Goal: Use online tool/utility: Utilize a website feature to perform a specific function

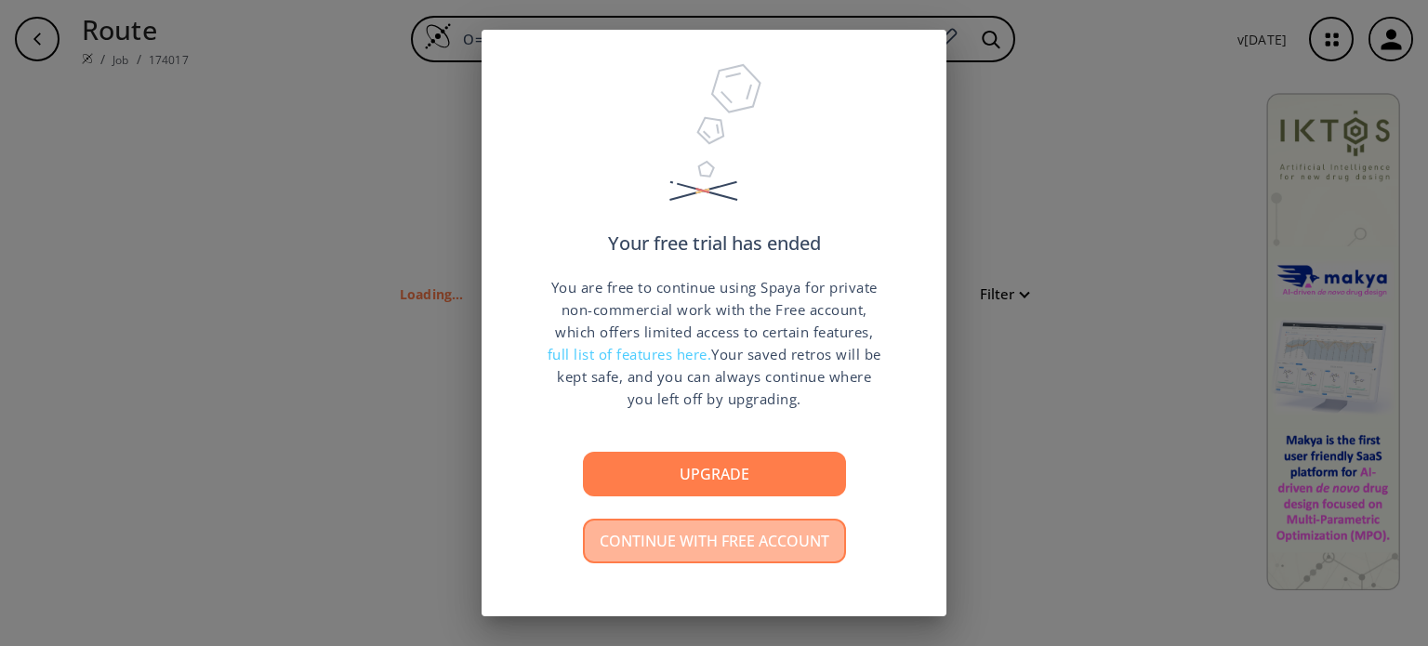
click at [695, 539] on button "Continue with free account" at bounding box center [714, 541] width 263 height 45
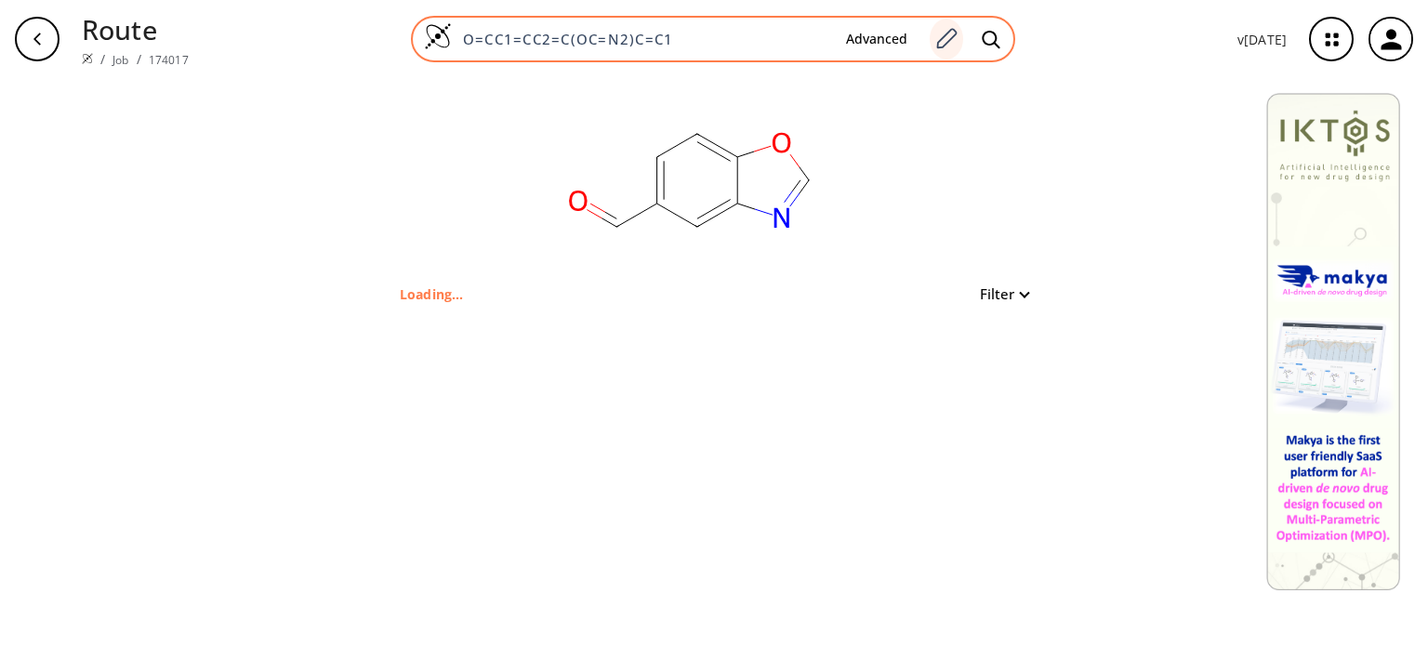
click at [945, 43] on icon at bounding box center [945, 39] width 25 height 24
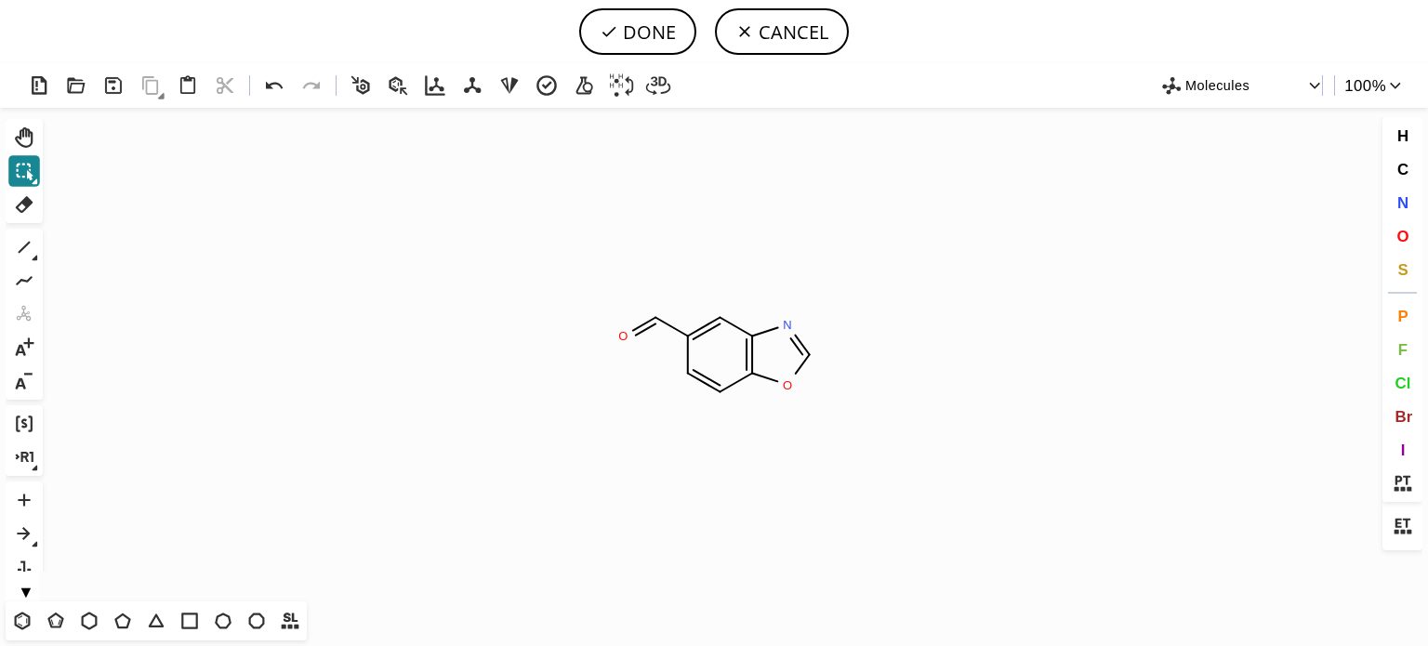
click at [26, 169] on icon at bounding box center [24, 171] width 24 height 24
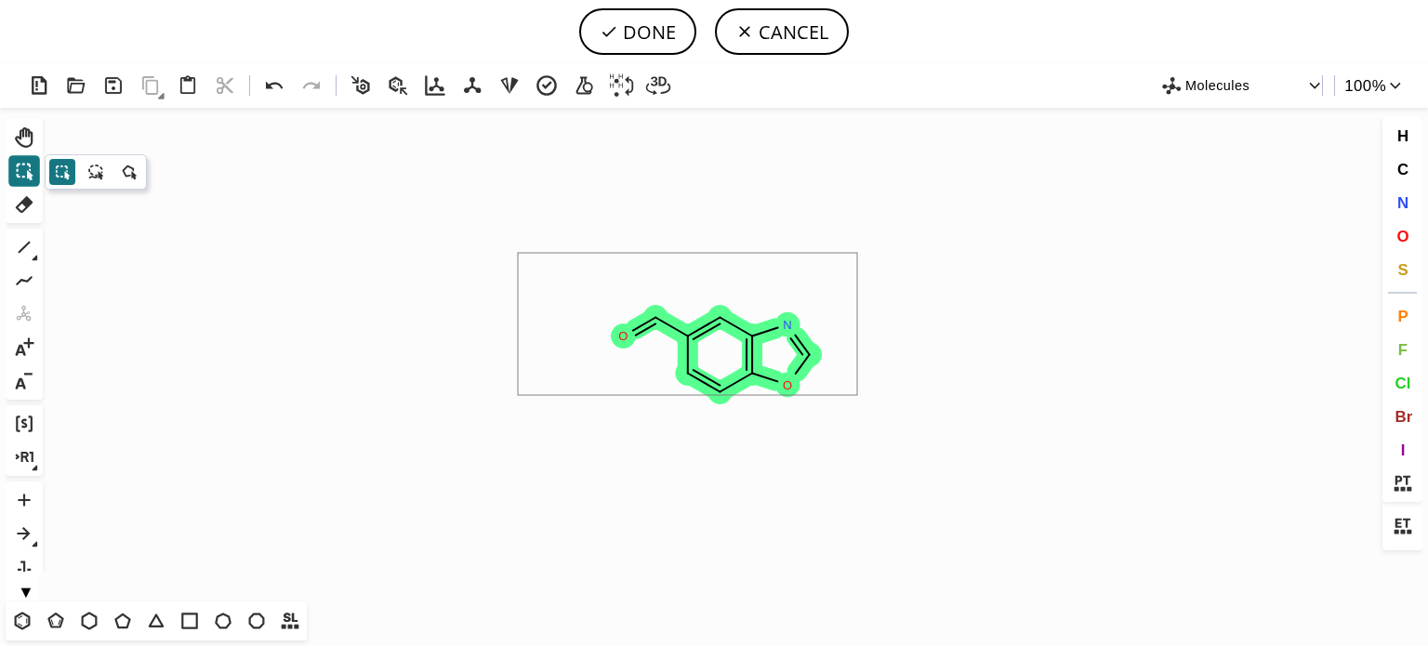
drag, startPoint x: 549, startPoint y: 289, endPoint x: 879, endPoint y: 407, distance: 350.5
click at [877, 404] on icon "Created with [PERSON_NAME] 2.3.0 O O N" at bounding box center [714, 355] width 1328 height 494
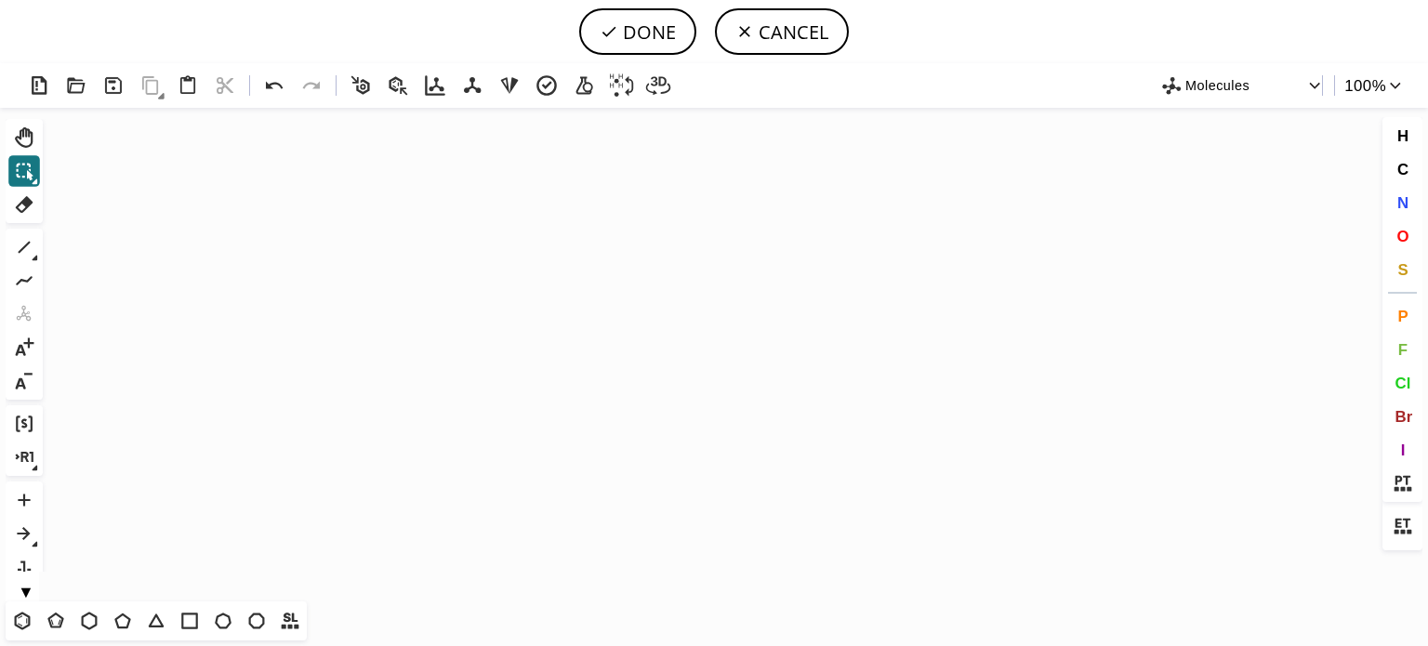
drag, startPoint x: 19, startPoint y: 624, endPoint x: 494, endPoint y: 419, distance: 517.2
click at [19, 620] on icon at bounding box center [22, 621] width 24 height 24
click at [524, 390] on icon "Created with [PERSON_NAME] 2.3.0" at bounding box center [714, 355] width 1328 height 494
click at [112, 618] on icon at bounding box center [123, 621] width 24 height 24
click at [1403, 244] on span "O" at bounding box center [1402, 236] width 12 height 18
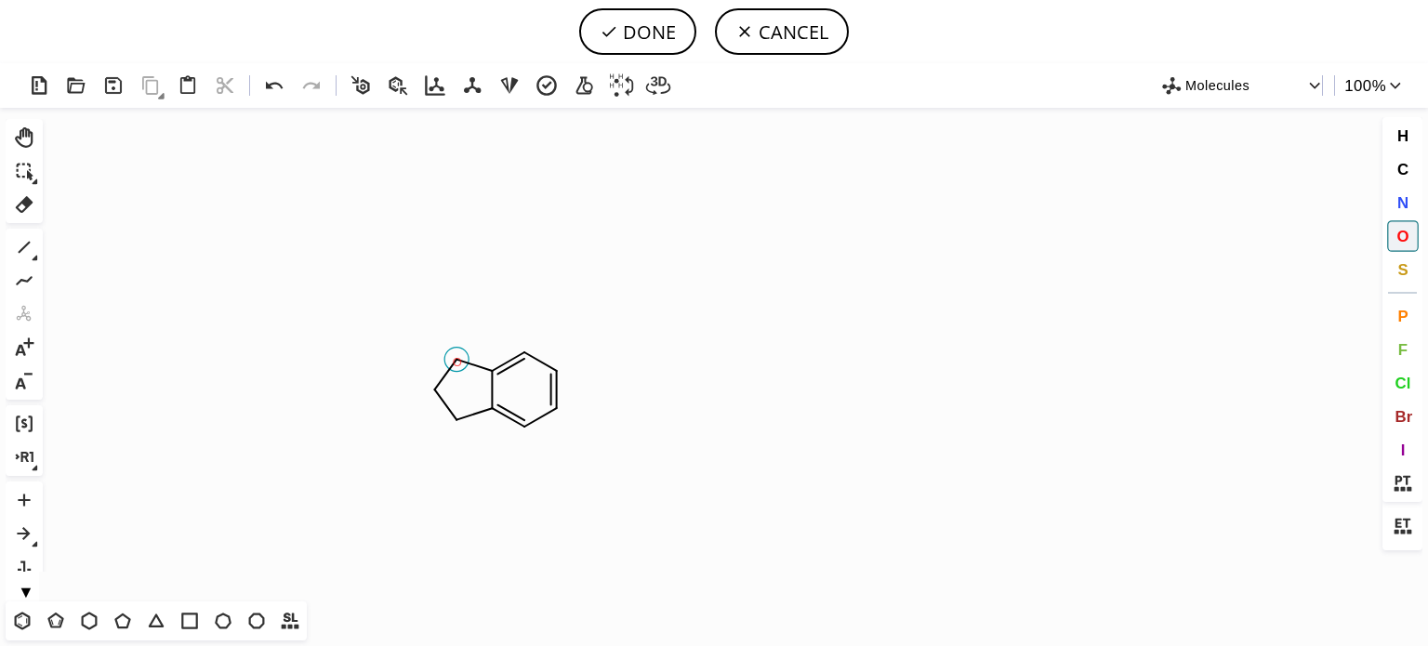
click at [457, 362] on tspan "O" at bounding box center [457, 362] width 9 height 14
click at [453, 421] on tspan "O" at bounding box center [452, 422] width 9 height 14
click at [20, 250] on icon at bounding box center [24, 247] width 24 height 24
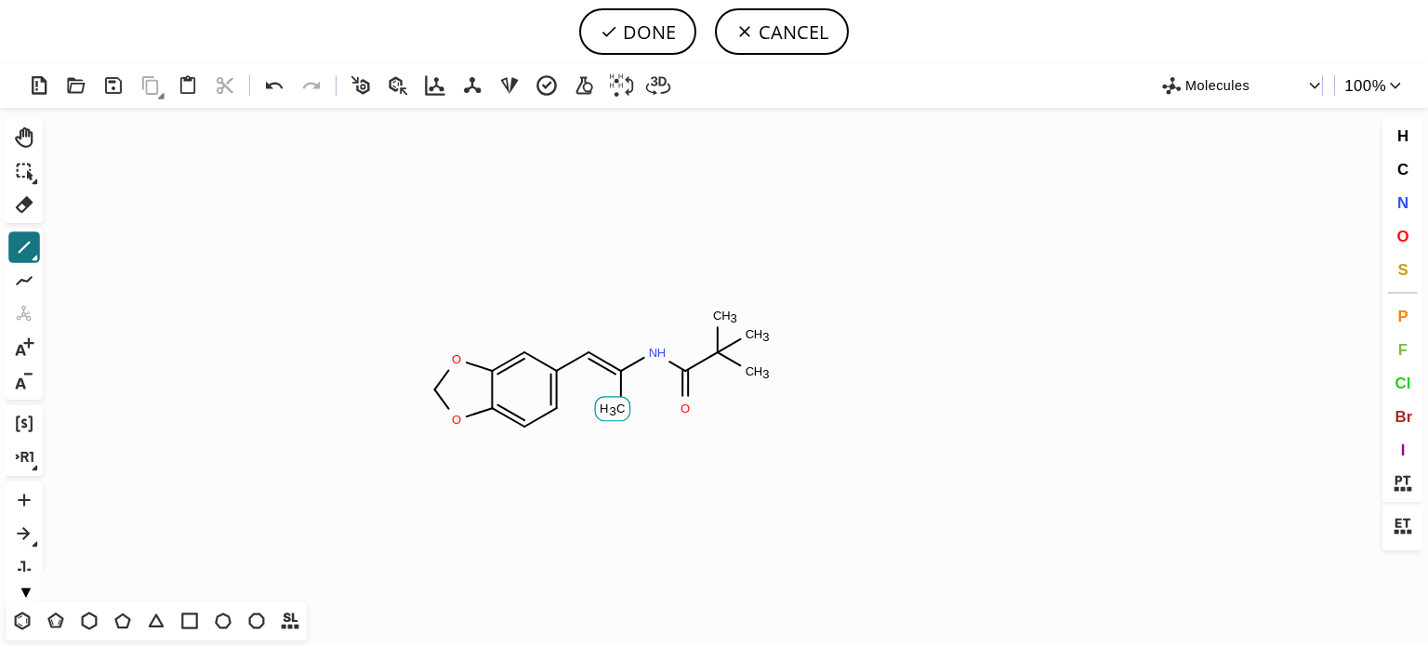
drag, startPoint x: 623, startPoint y: 410, endPoint x: 656, endPoint y: 452, distance: 53.6
click at [649, 39] on button "DONE" at bounding box center [637, 31] width 117 height 46
type input "C12OCOC1=CC=C(/C=C(\C#N)/NC(=O)C(C)(C)C)C=2"
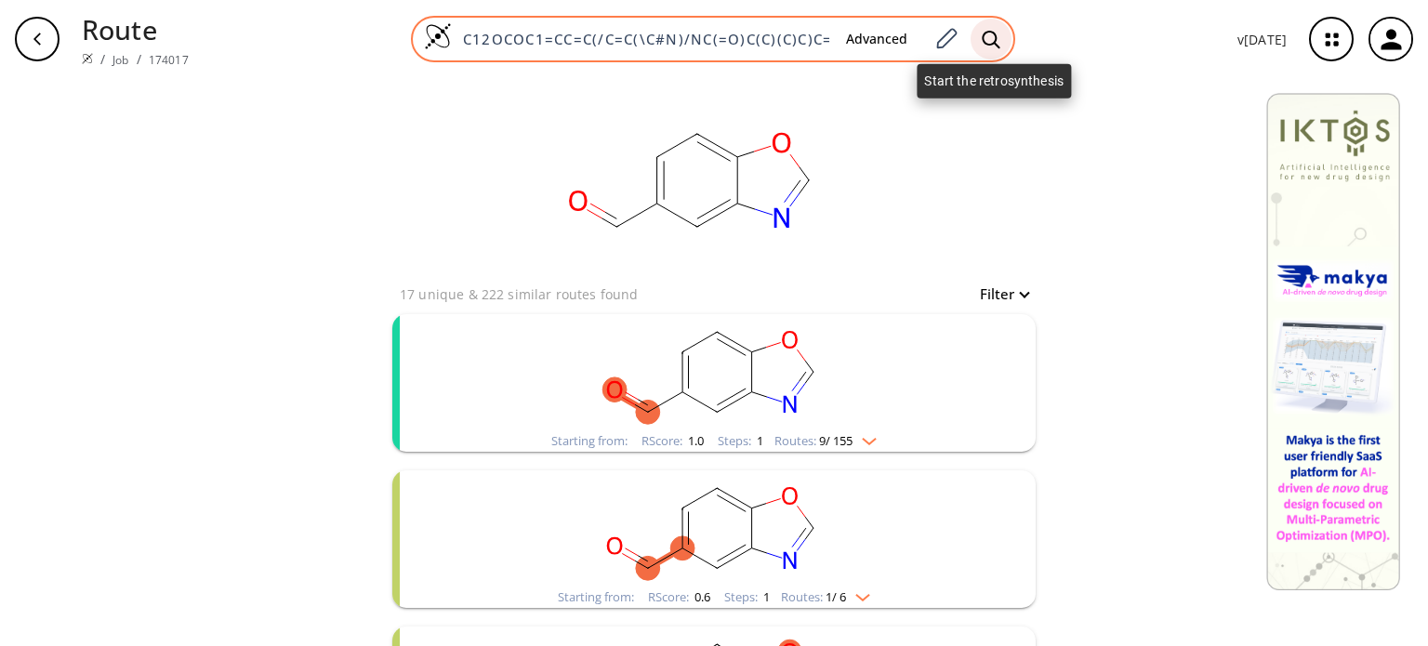
click at [989, 36] on icon at bounding box center [991, 40] width 19 height 20
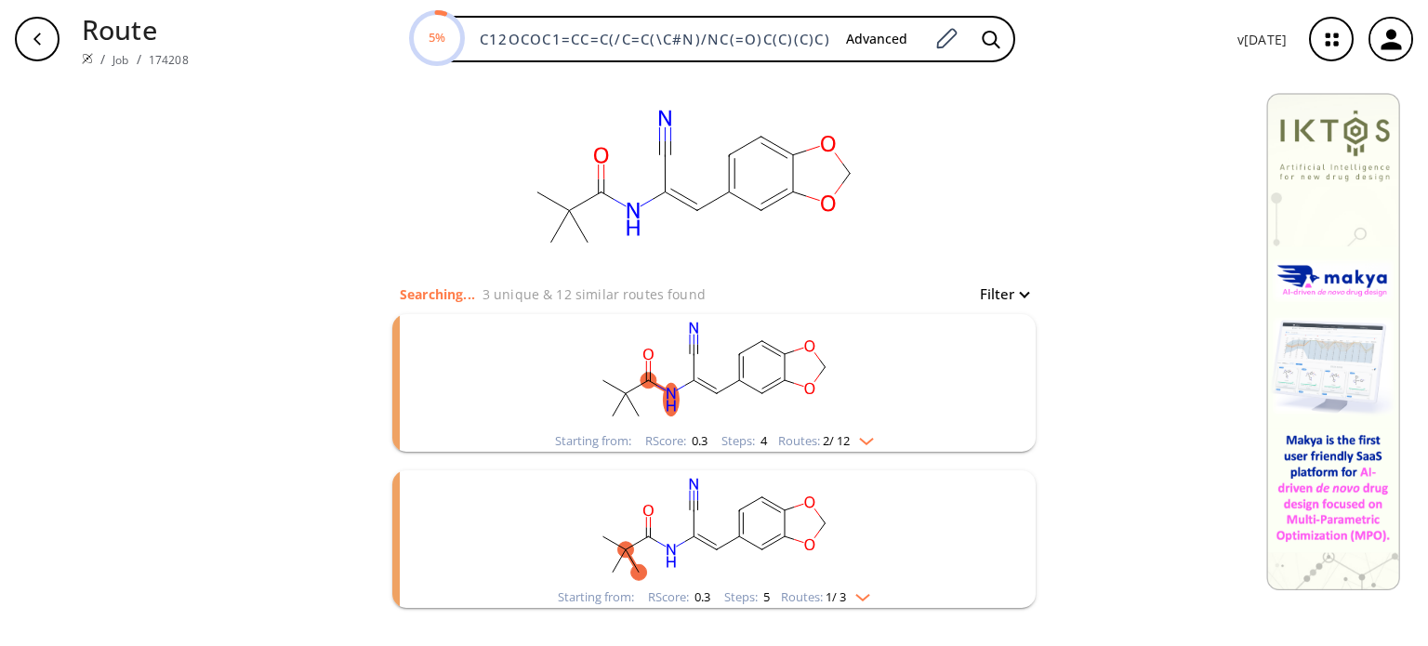
click at [841, 438] on span "2 / 12" at bounding box center [836, 441] width 27 height 12
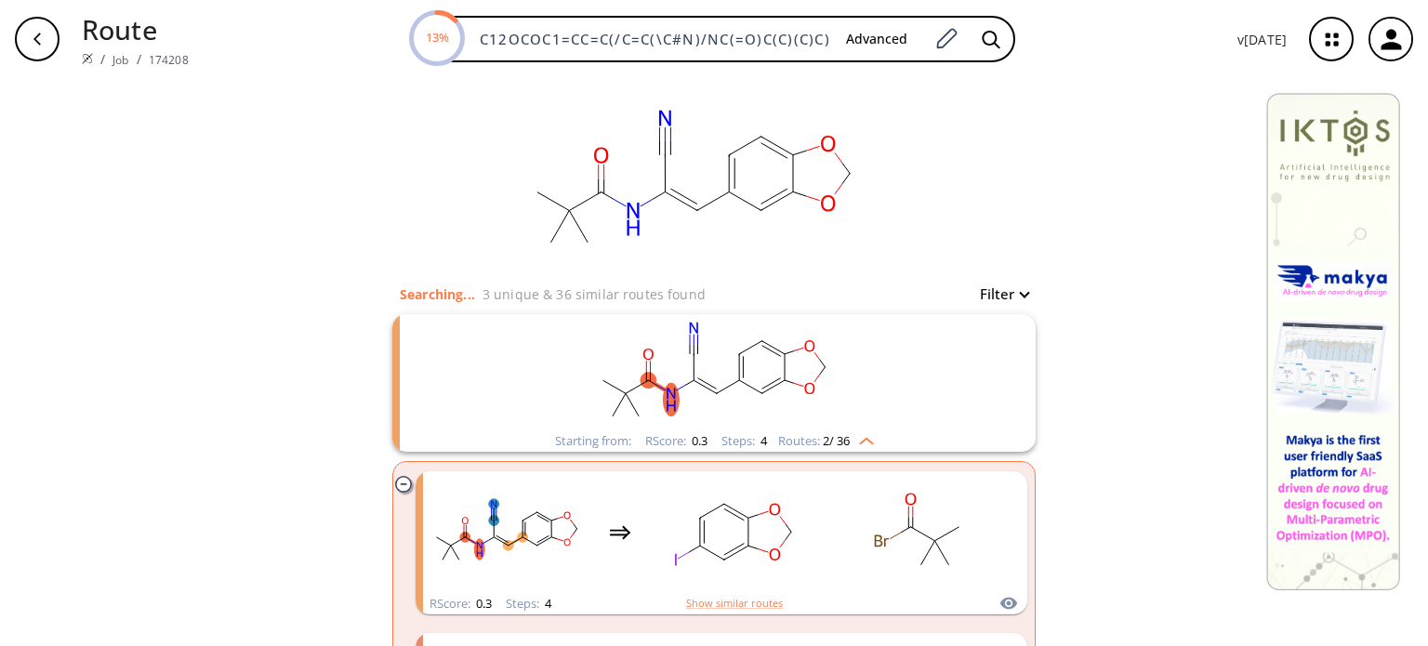
click at [1011, 292] on button "Filter" at bounding box center [998, 294] width 59 height 14
click at [1114, 343] on div at bounding box center [714, 323] width 1428 height 646
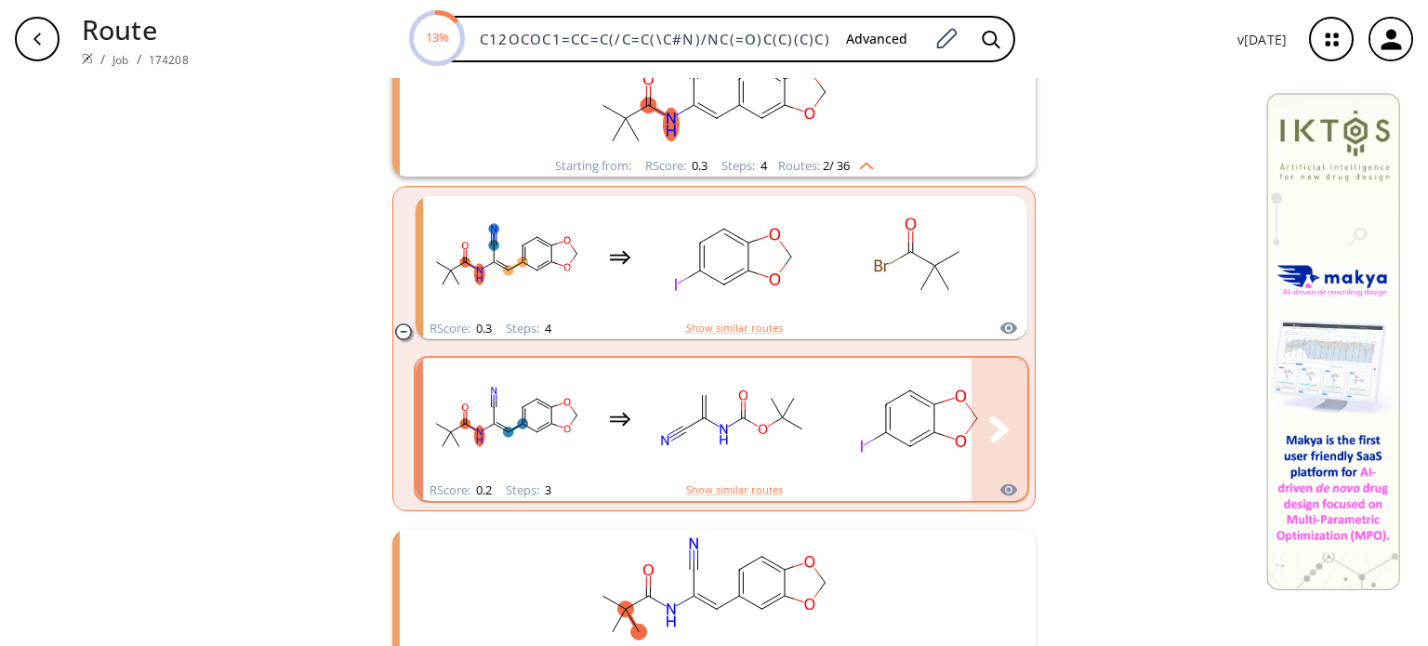
scroll to position [279, 0]
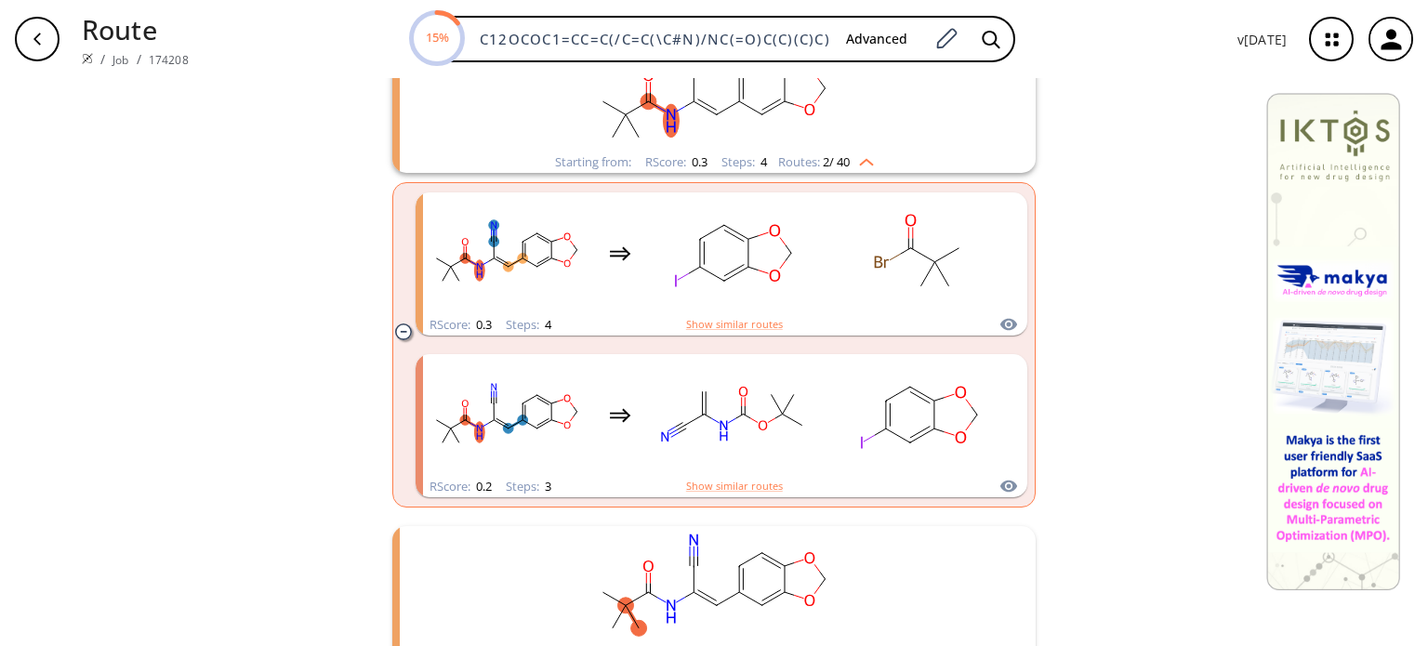
drag, startPoint x: 390, startPoint y: 331, endPoint x: 394, endPoint y: 361, distance: 30.1
click at [395, 331] on icon "clusters" at bounding box center [403, 332] width 16 height 16
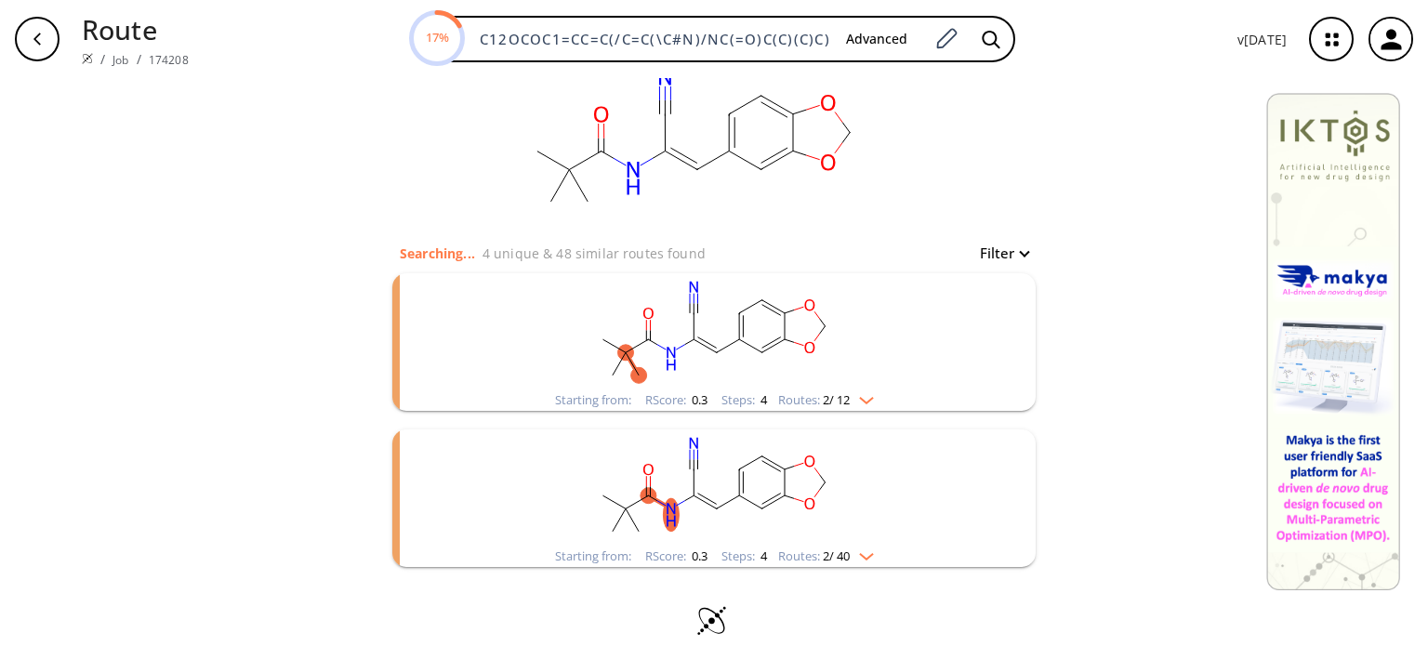
scroll to position [63, 0]
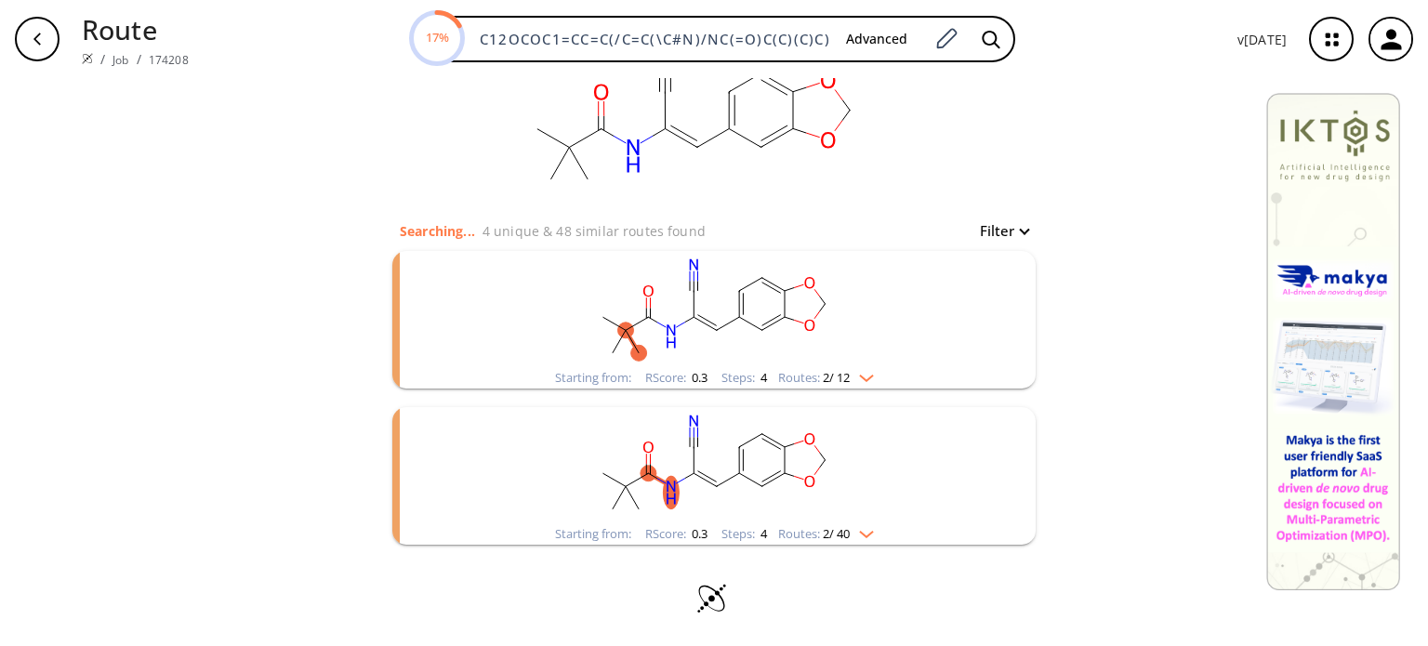
click at [881, 498] on rect "clusters" at bounding box center [713, 465] width 483 height 116
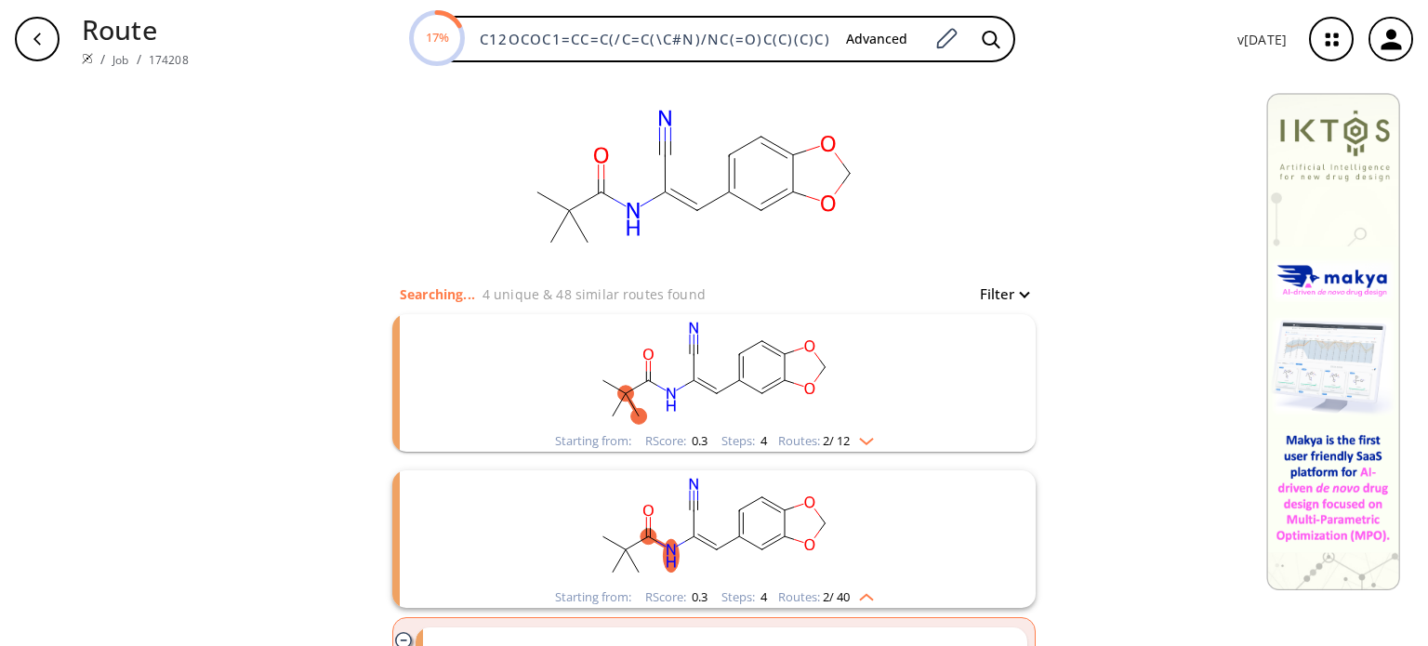
scroll to position [0, 0]
click at [978, 283] on div "Filter" at bounding box center [998, 294] width 59 height 22
click at [981, 287] on button "Filter" at bounding box center [998, 294] width 59 height 14
click at [1089, 229] on div at bounding box center [714, 323] width 1428 height 646
click at [855, 592] on img "clusters" at bounding box center [862, 594] width 24 height 15
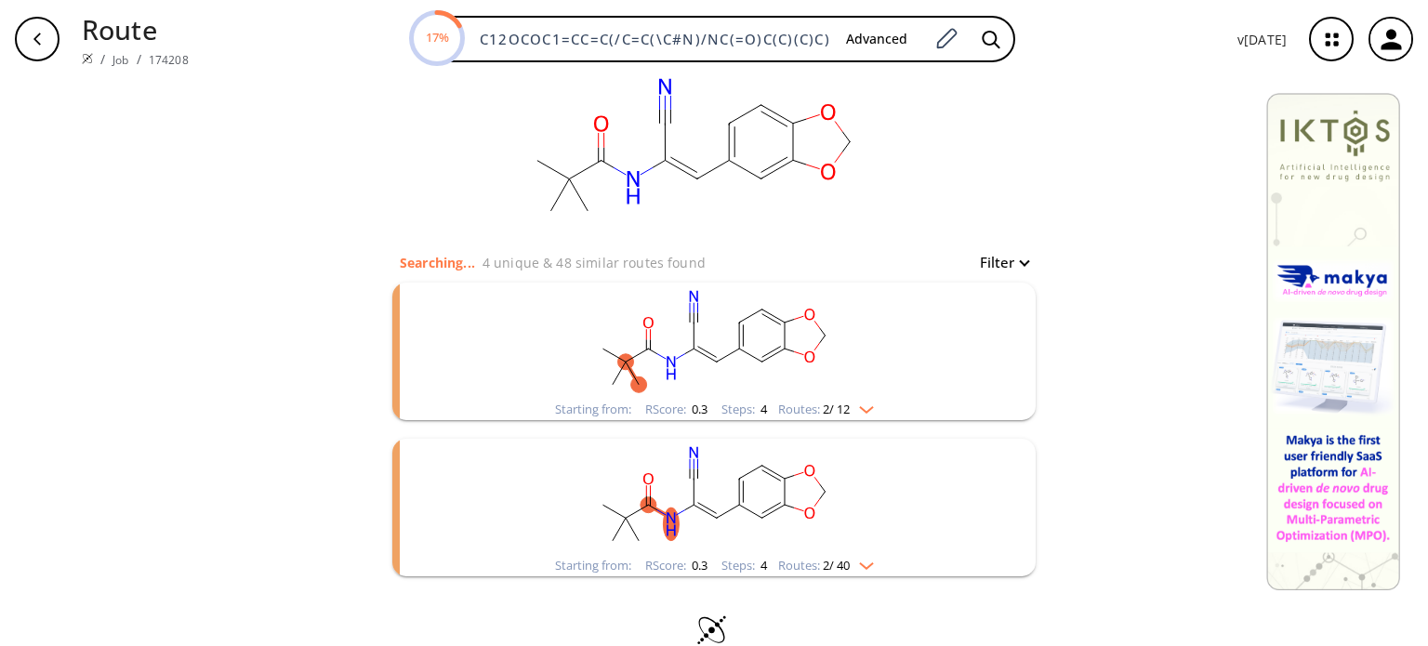
scroll to position [63, 0]
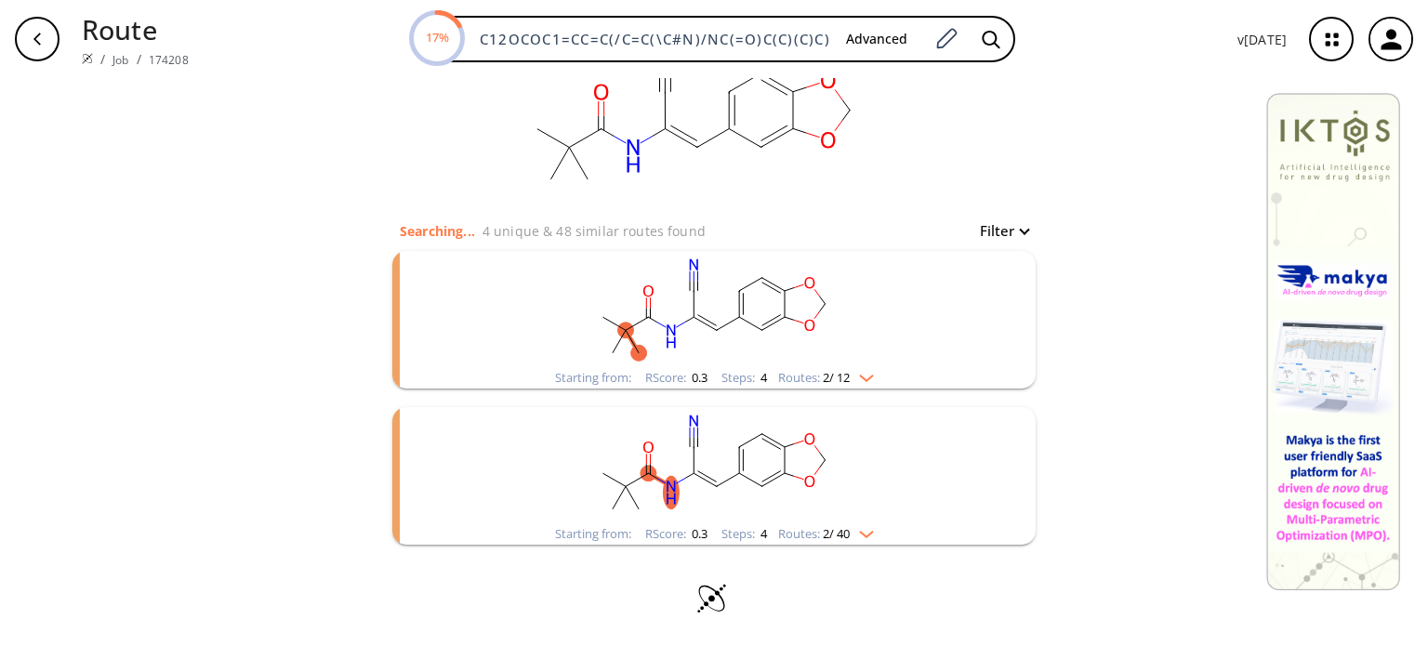
click at [854, 526] on img "clusters" at bounding box center [862, 530] width 24 height 15
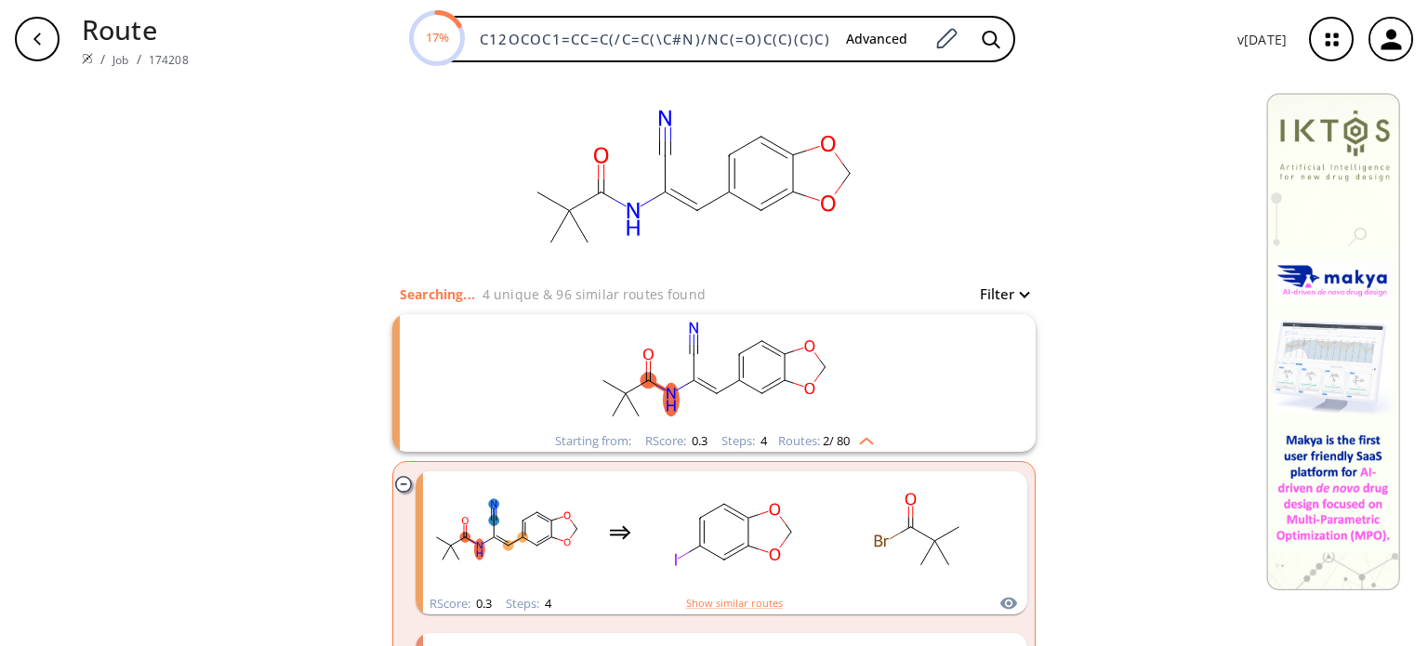
scroll to position [93, 0]
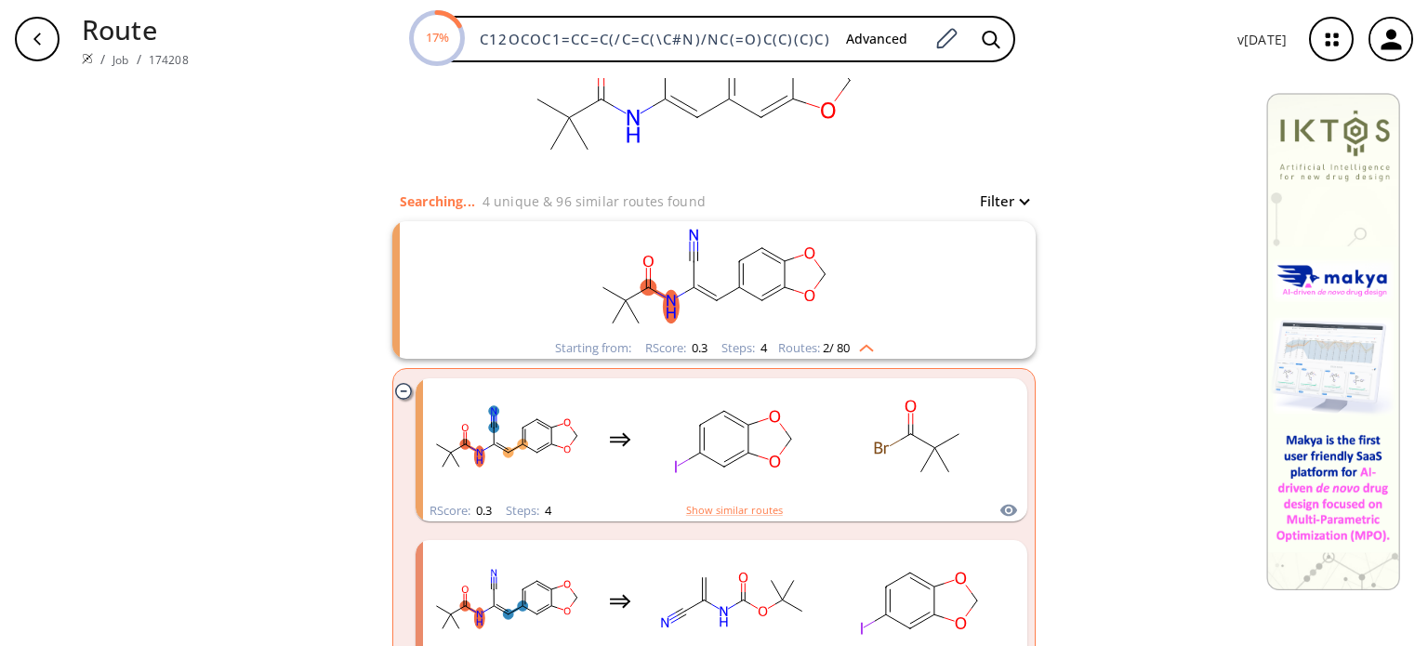
click at [870, 349] on img "clusters" at bounding box center [862, 344] width 24 height 15
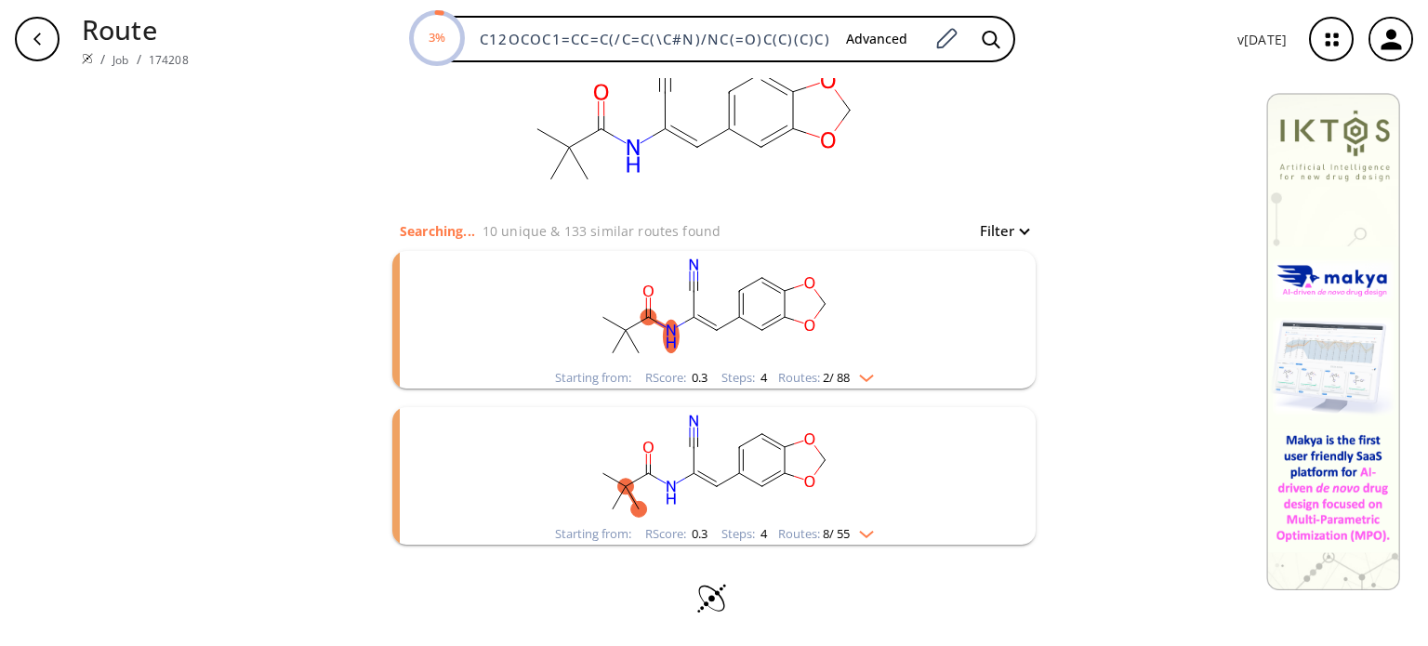
scroll to position [0, 0]
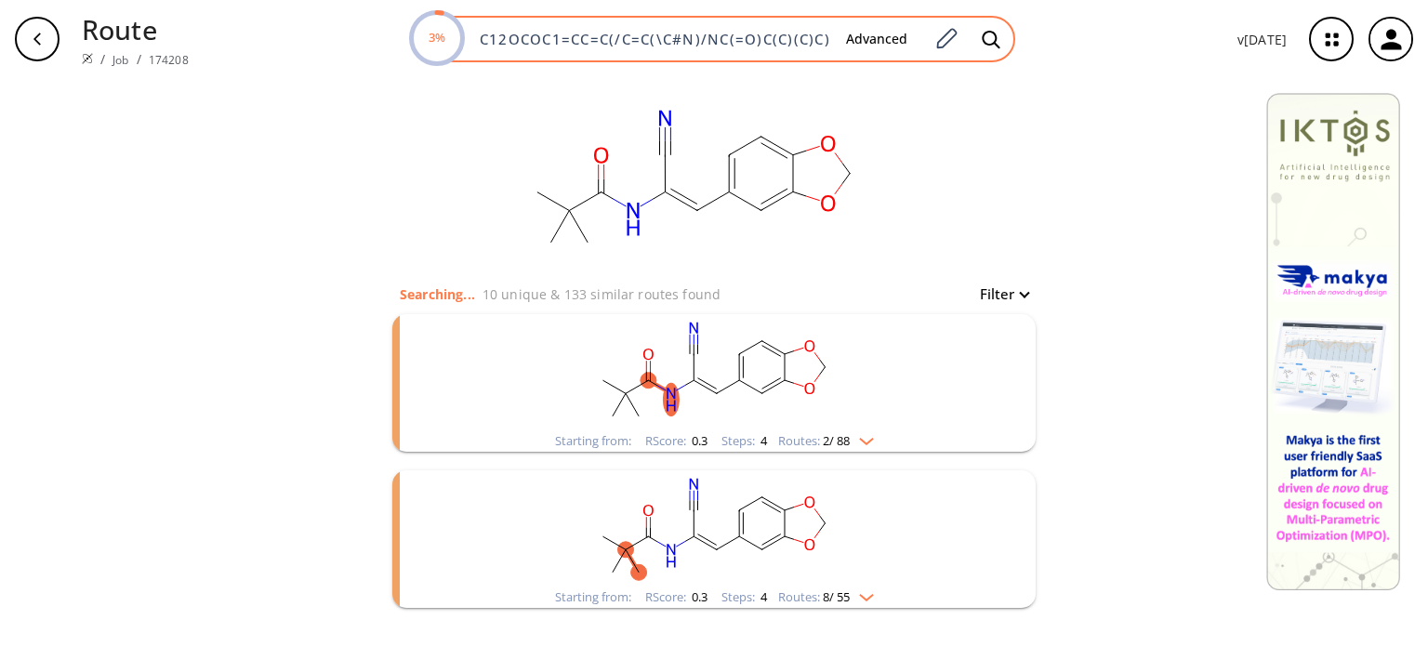
click at [446, 21] on circle at bounding box center [436, 38] width 51 height 51
click at [945, 50] on icon at bounding box center [945, 39] width 25 height 24
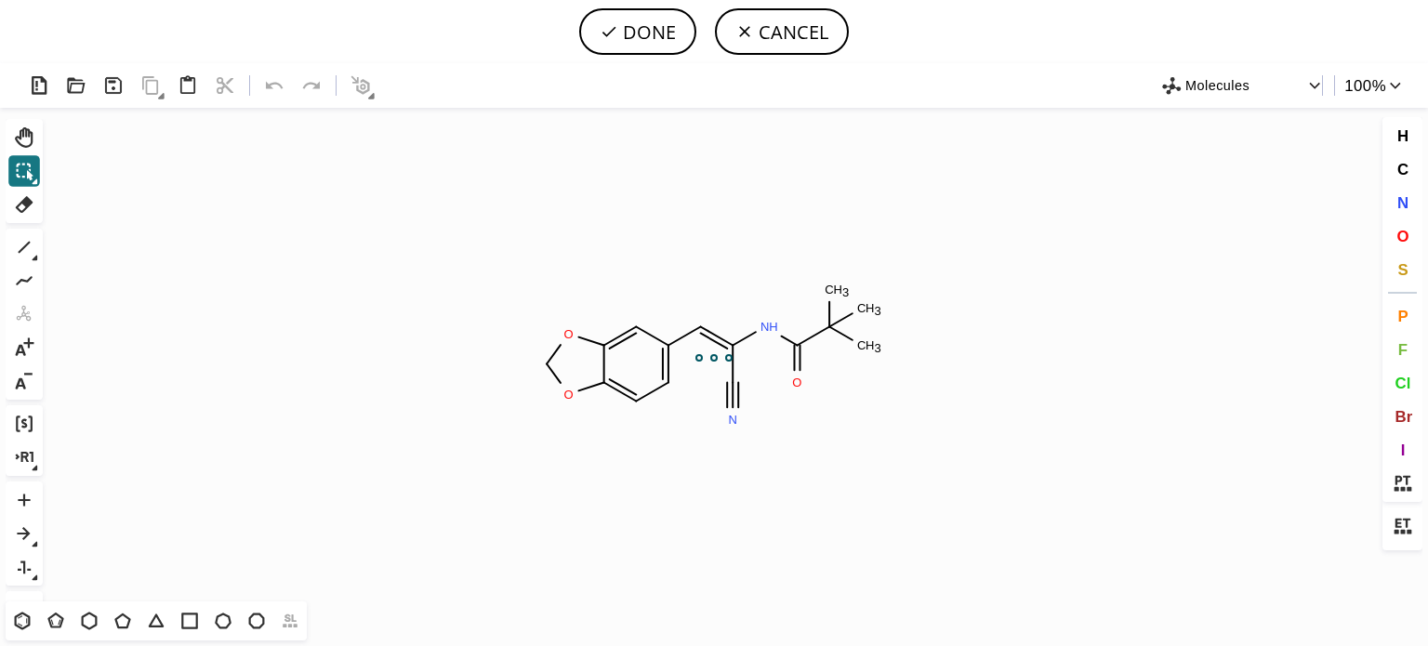
scroll to position [0, 0]
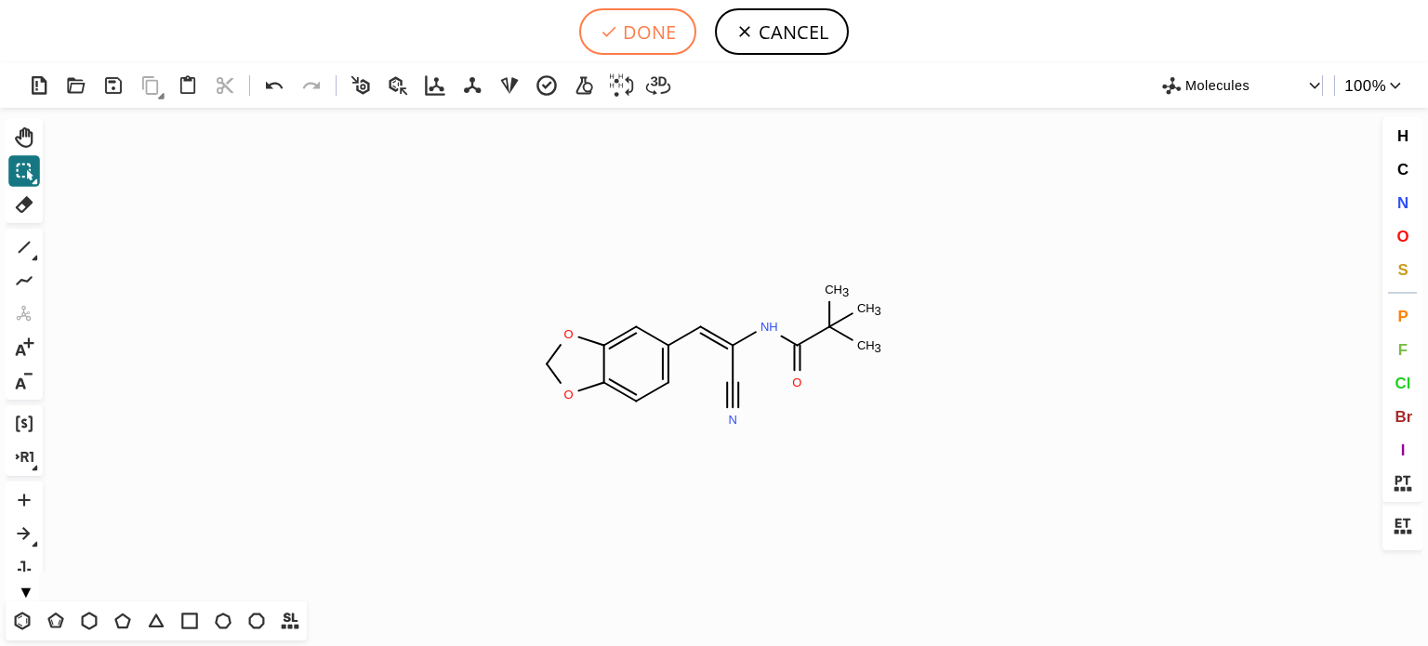
click at [654, 28] on button "DONE" at bounding box center [637, 31] width 117 height 46
type input "C12=CC(/C=C(/NC(C(C)(C)C)=O)\C#N)=CC=C1OCO2"
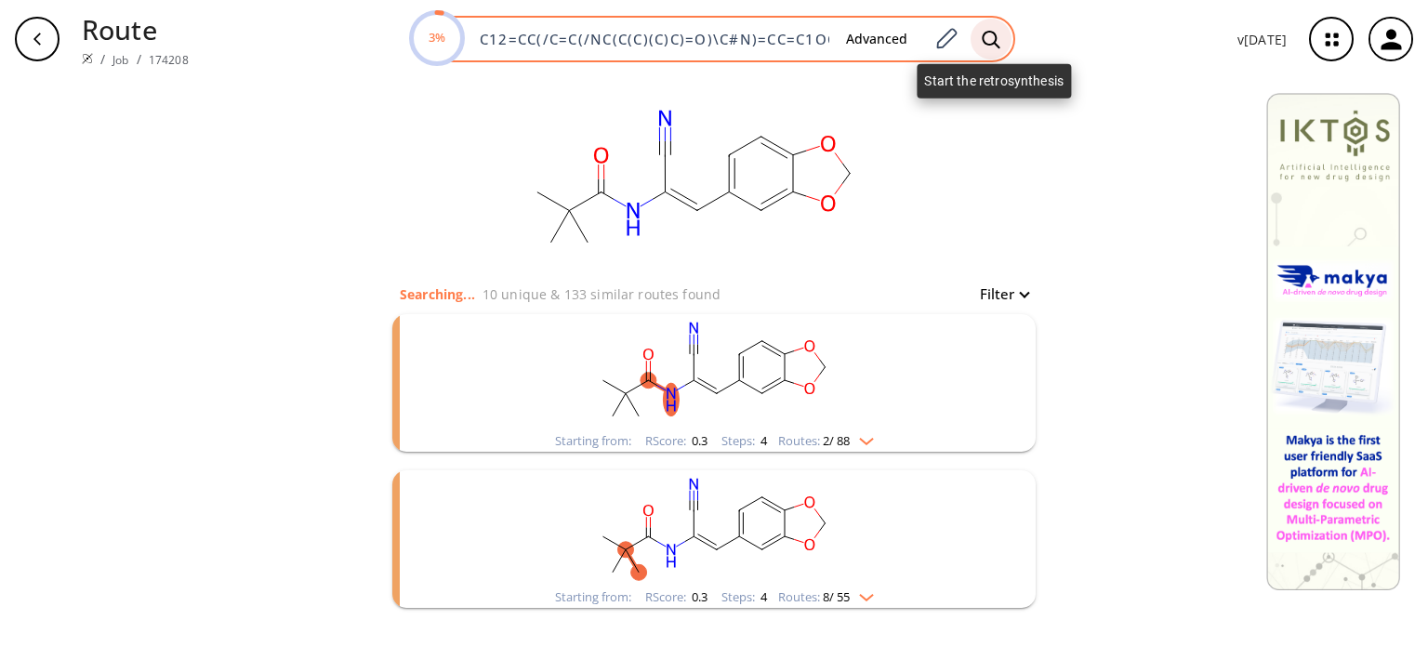
click at [1000, 41] on icon at bounding box center [991, 40] width 19 height 20
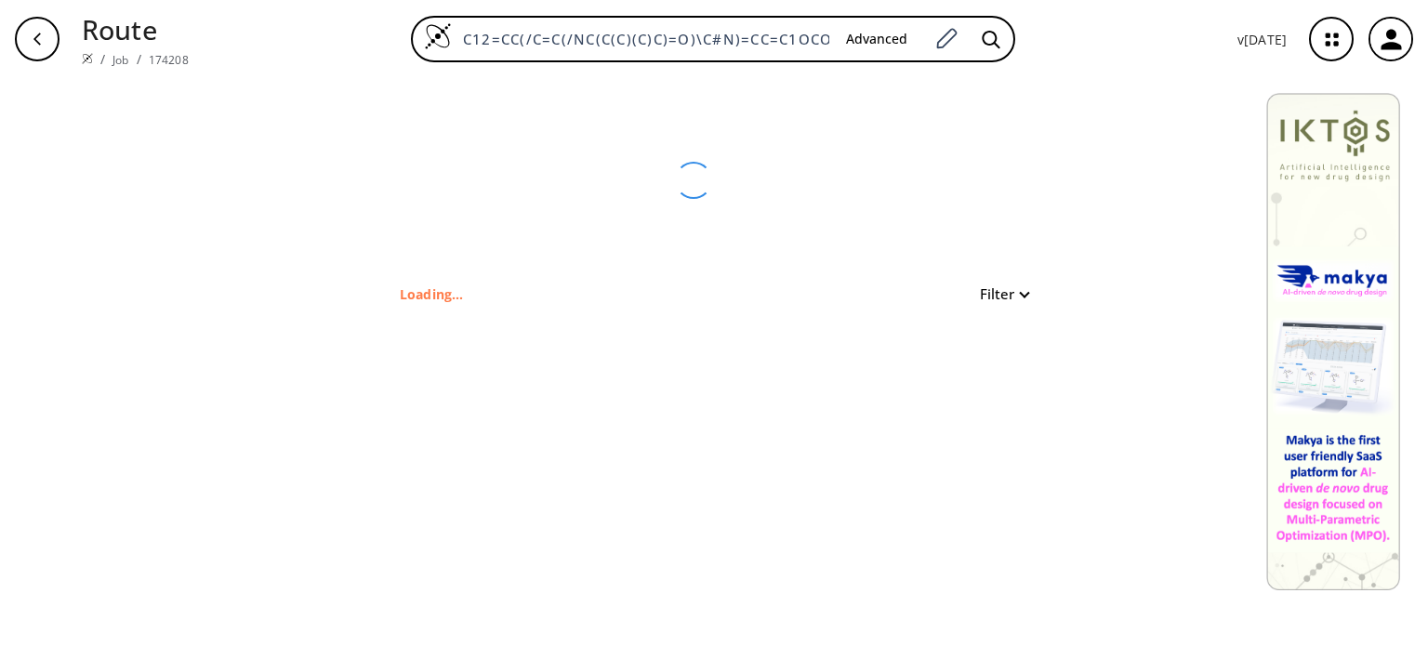
type input "C12OCOC1=CC=C(/C=C(\C#N)/NC(=O)C(C)(C)C)C=2"
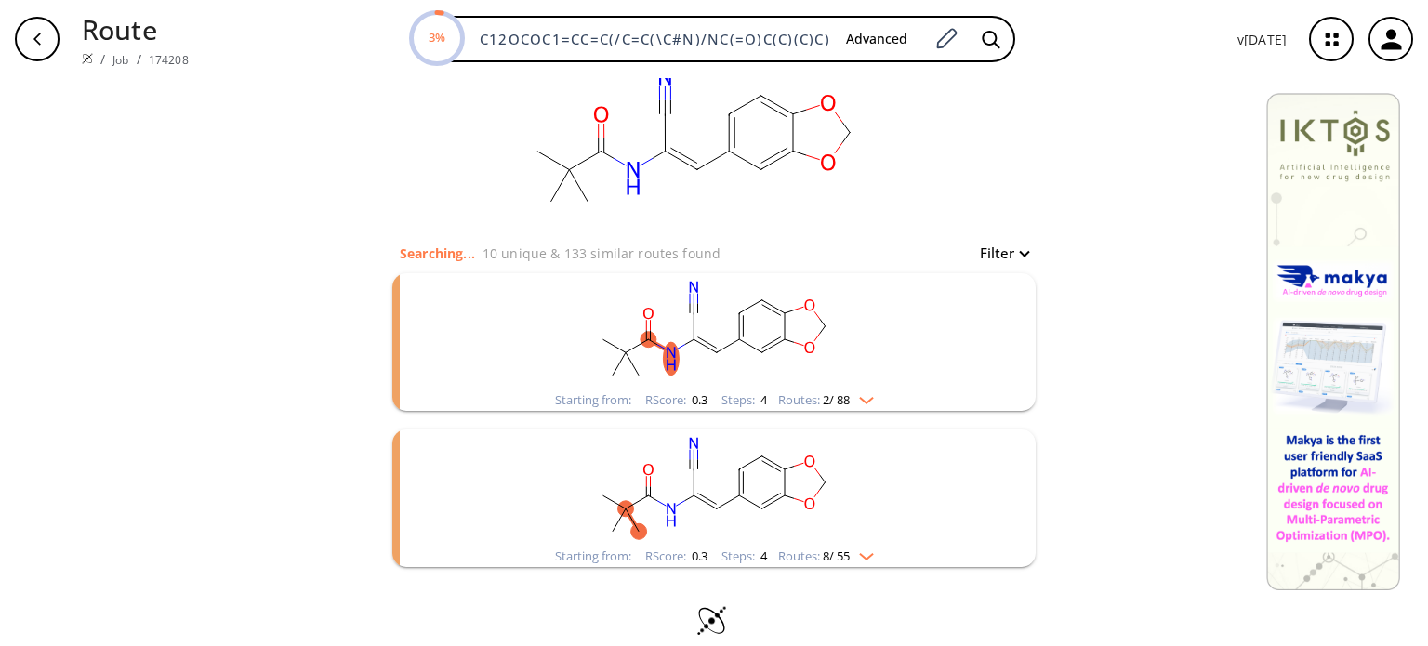
scroll to position [63, 0]
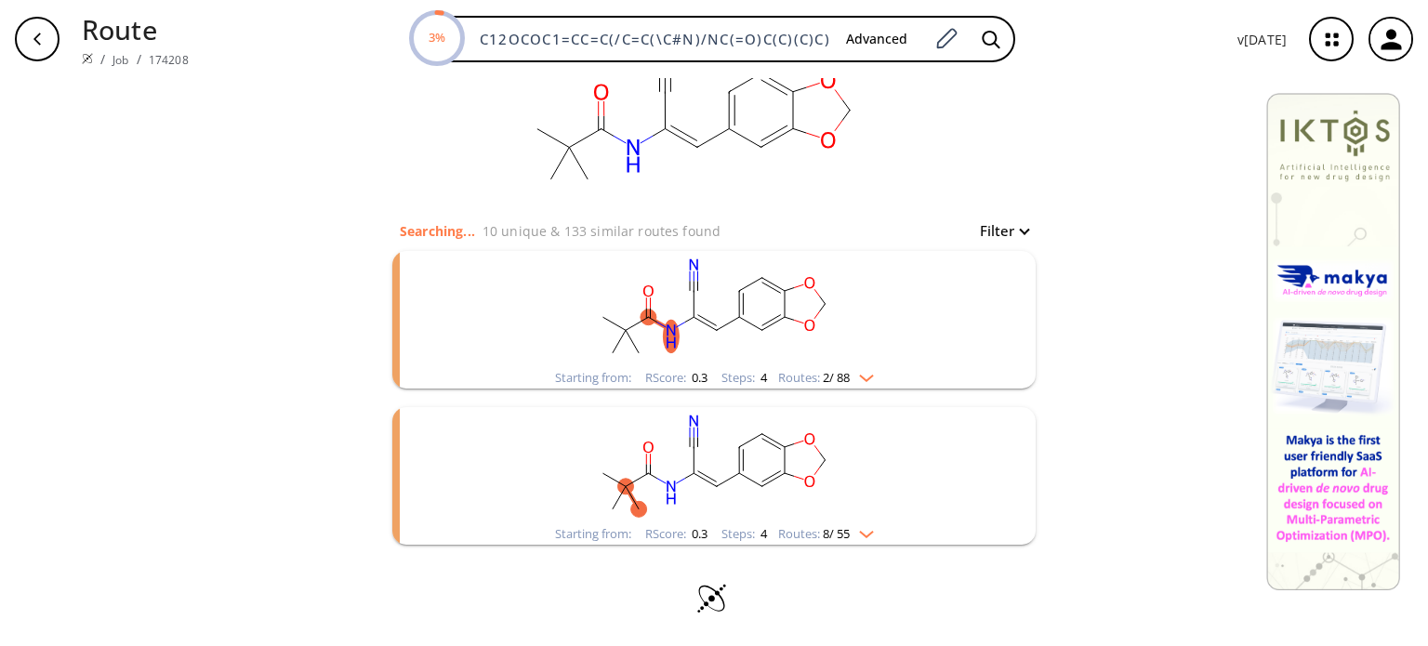
click at [861, 512] on rect "clusters" at bounding box center [713, 465] width 483 height 116
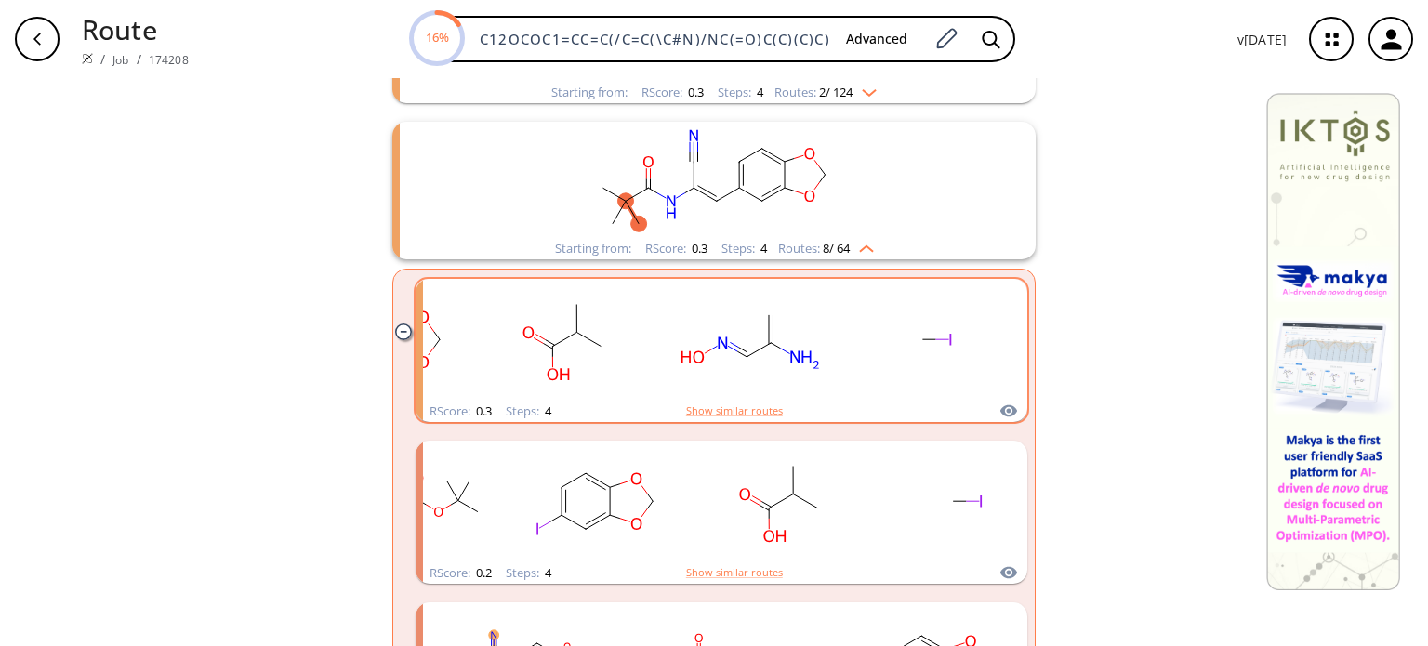
scroll to position [0, 0]
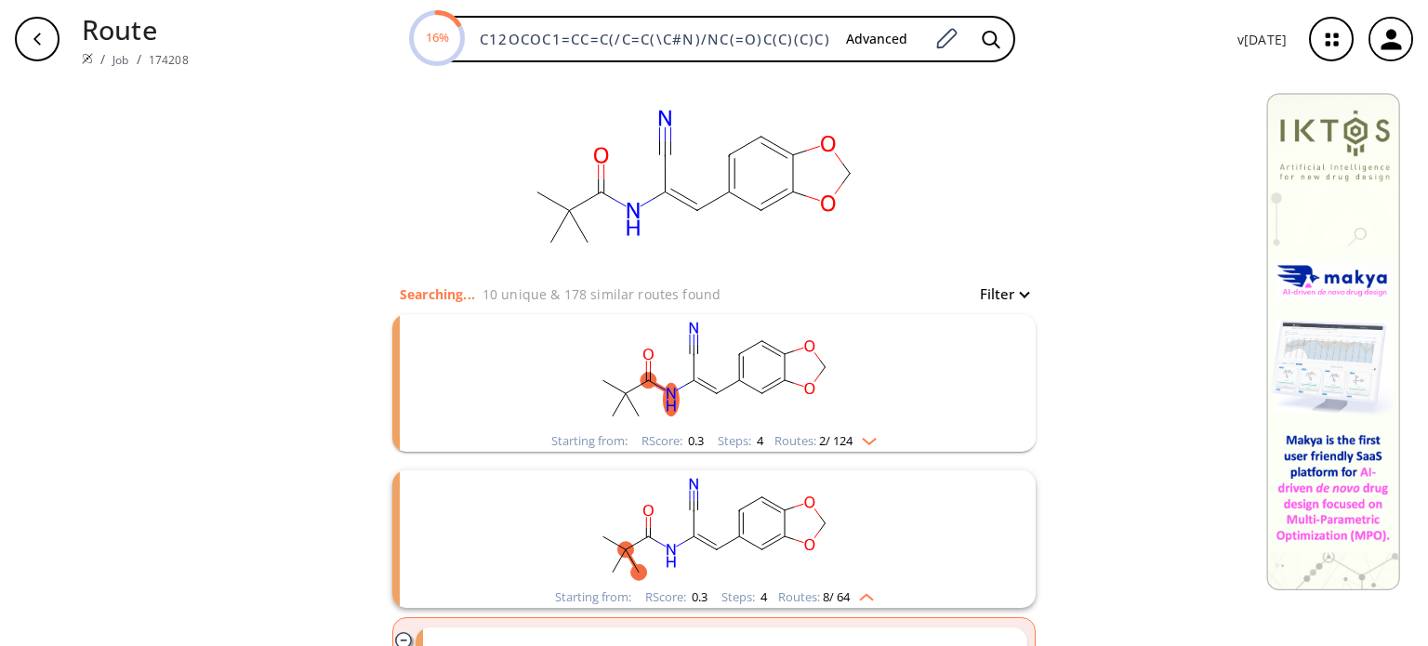
click at [933, 367] on rect "clusters" at bounding box center [713, 372] width 483 height 116
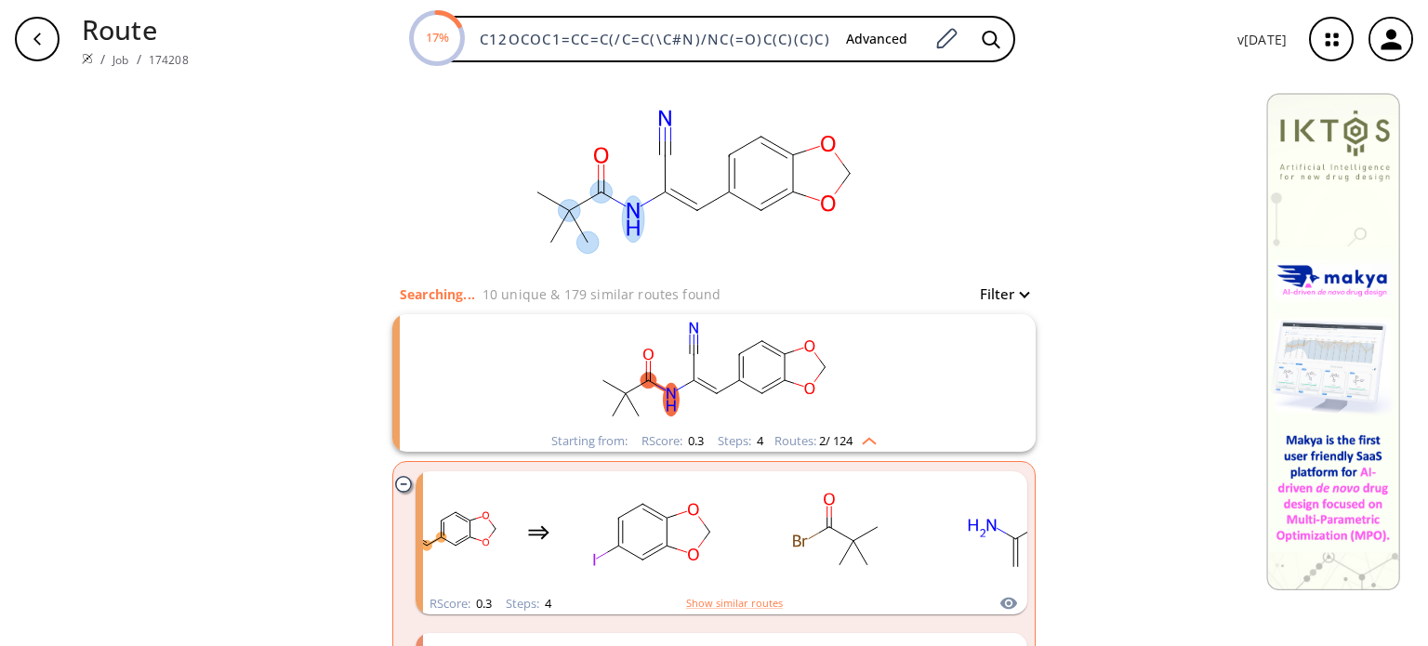
click at [674, 201] on icon at bounding box center [683, 196] width 27 height 15
click at [672, 194] on icon at bounding box center [683, 196] width 27 height 15
click at [591, 193] on ellipse at bounding box center [600, 192] width 22 height 22
click at [888, 110] on button "clear" at bounding box center [900, 106] width 42 height 19
click at [665, 189] on icon at bounding box center [665, 173] width 0 height 37
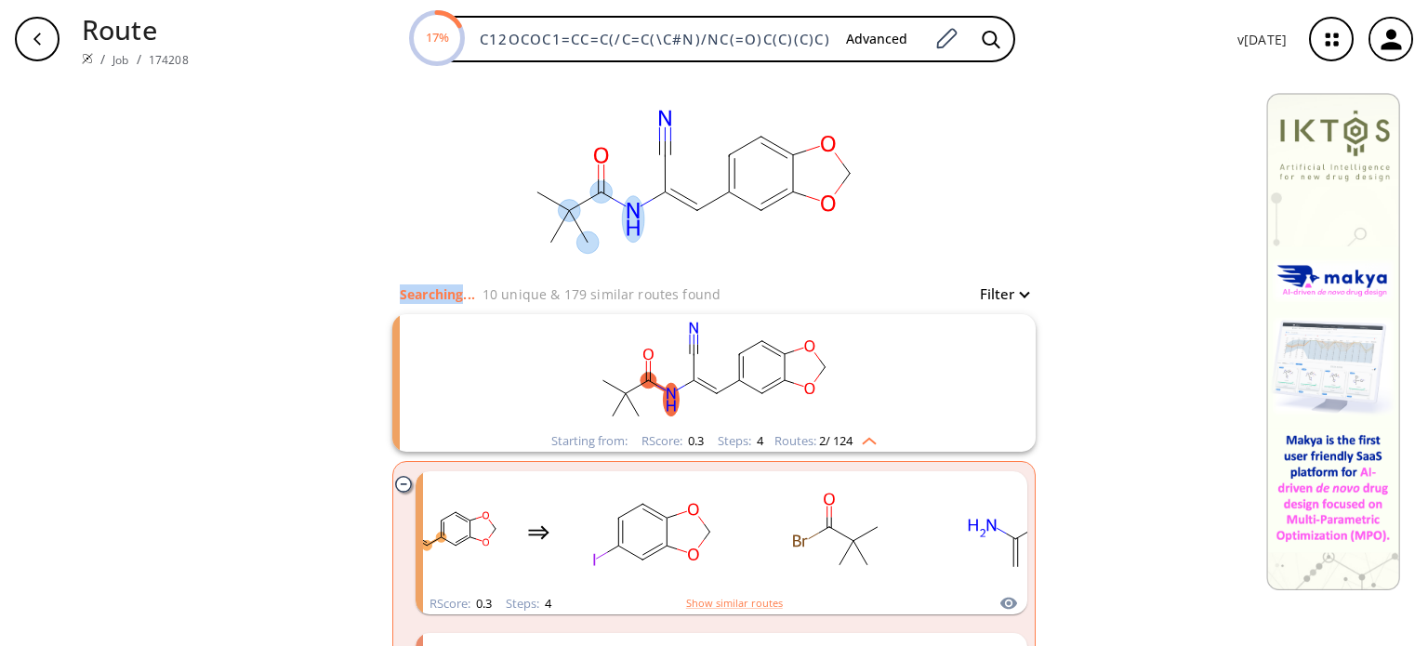
click at [665, 189] on icon at bounding box center [665, 173] width 0 height 37
click at [998, 301] on button "Filter" at bounding box center [998, 294] width 59 height 14
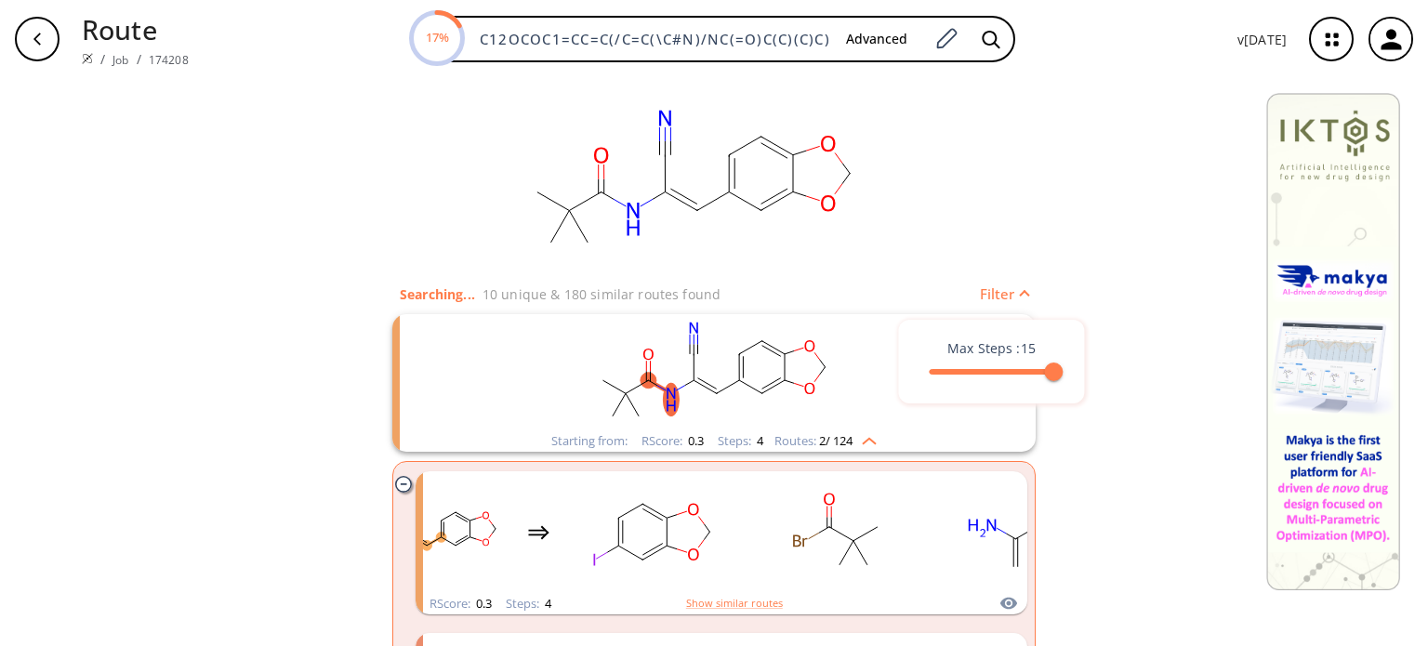
click at [988, 285] on div at bounding box center [714, 323] width 1428 height 646
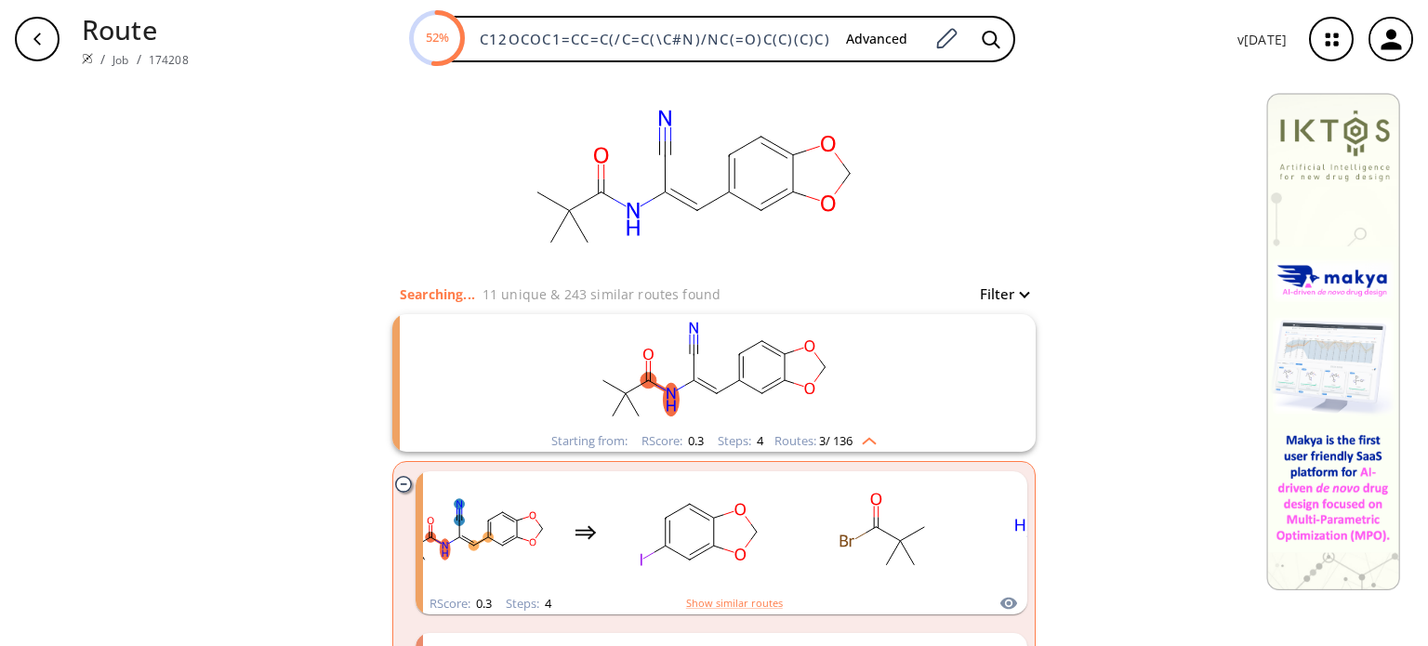
click at [395, 494] on div "clusters" at bounding box center [403, 487] width 17 height 22
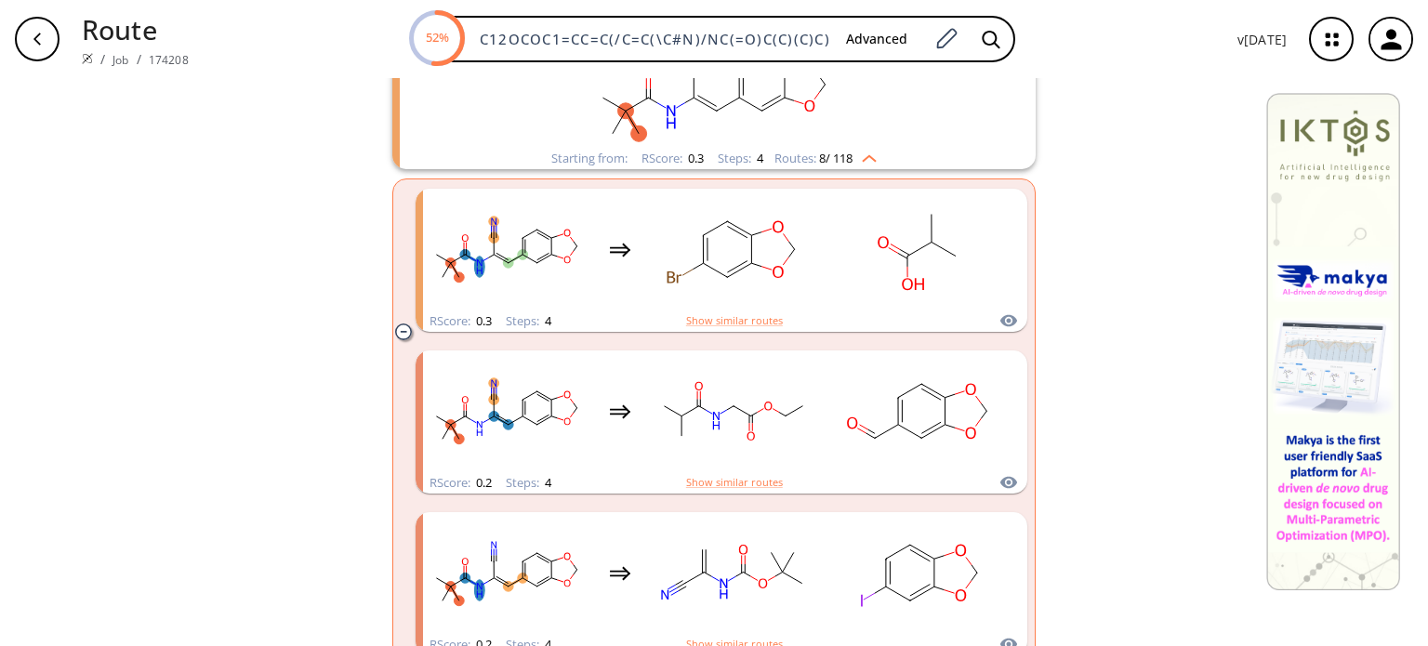
scroll to position [465, 0]
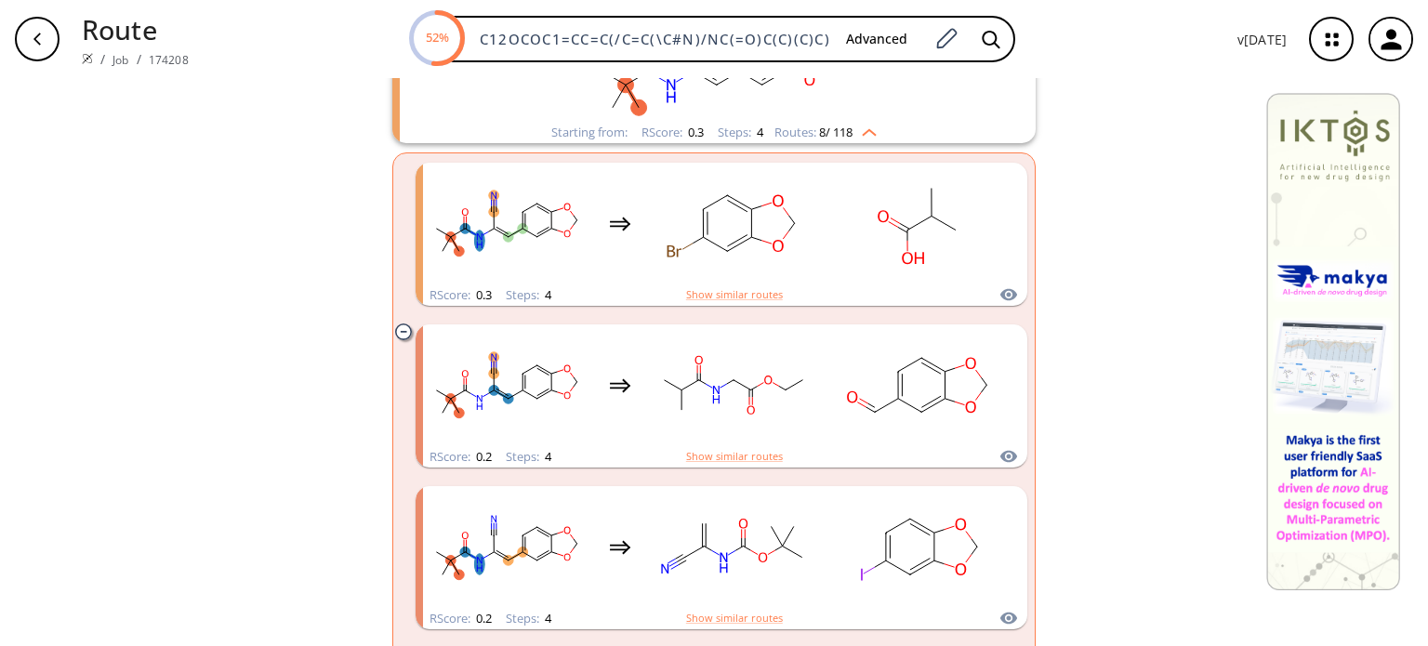
click at [401, 330] on icon "clusters" at bounding box center [403, 332] width 16 height 16
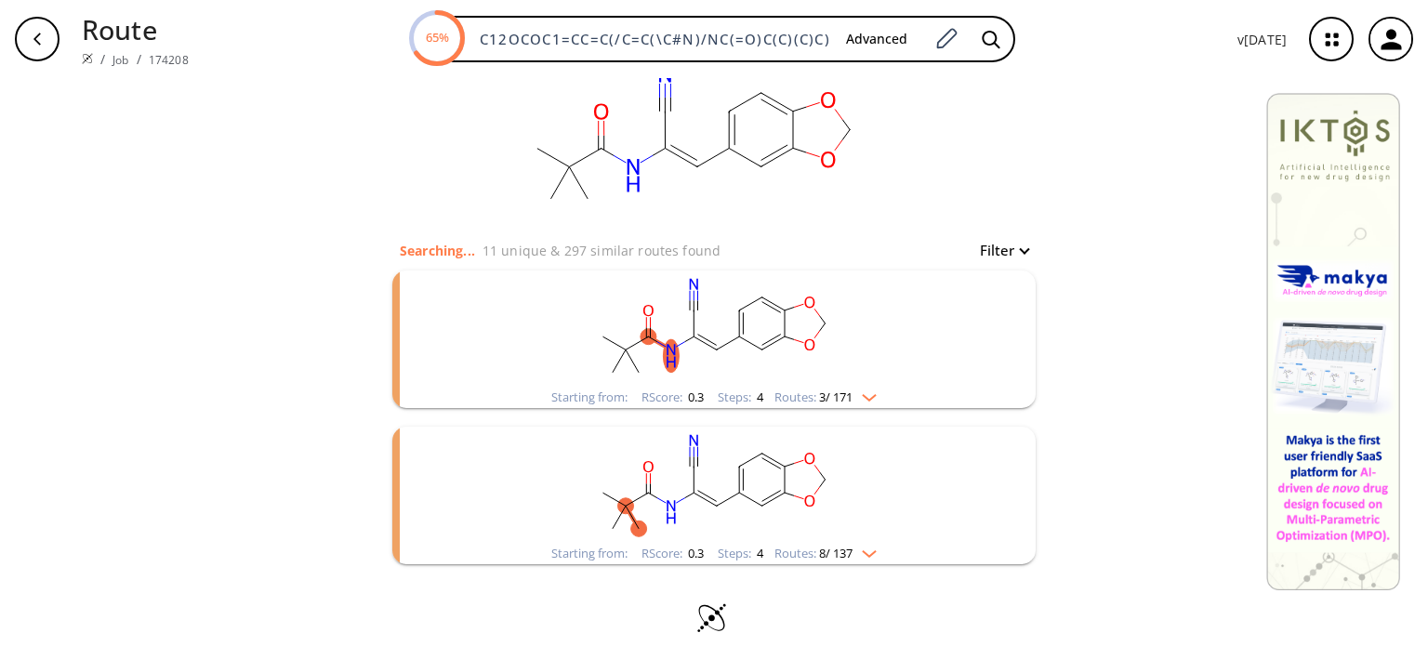
scroll to position [63, 0]
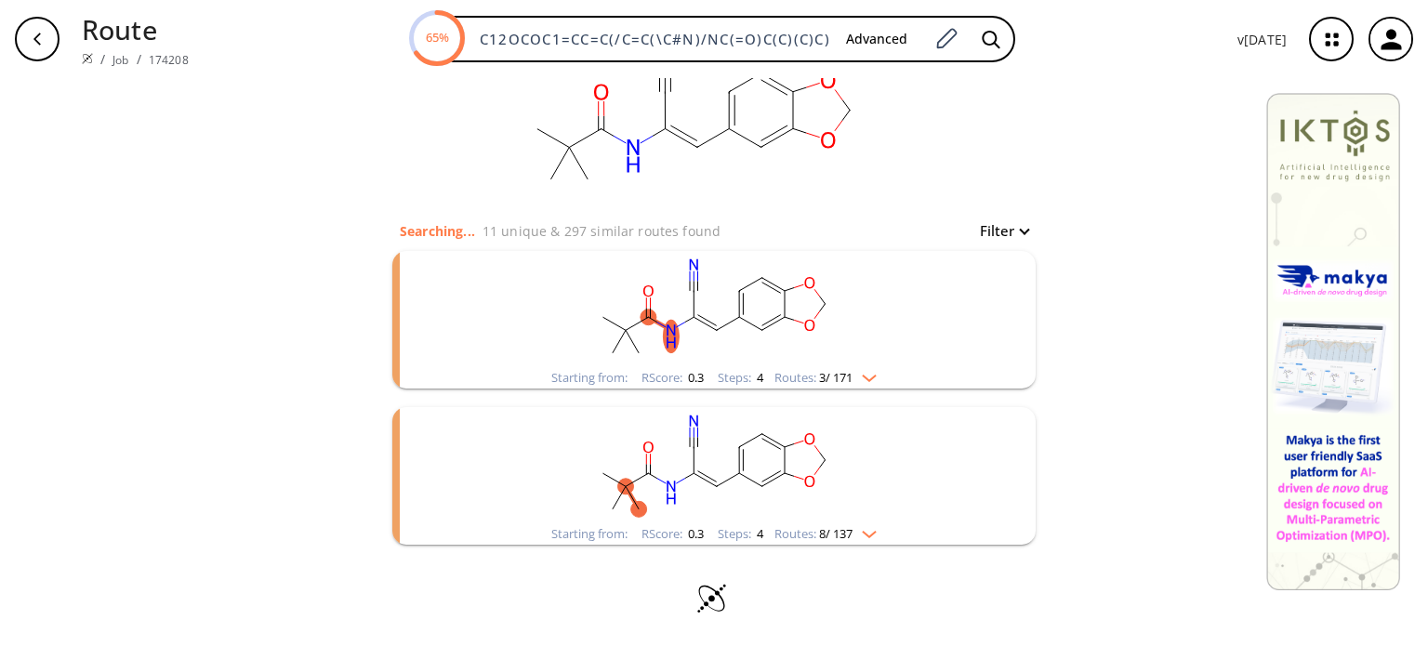
click at [834, 376] on span "3 / 171" at bounding box center [835, 378] width 33 height 12
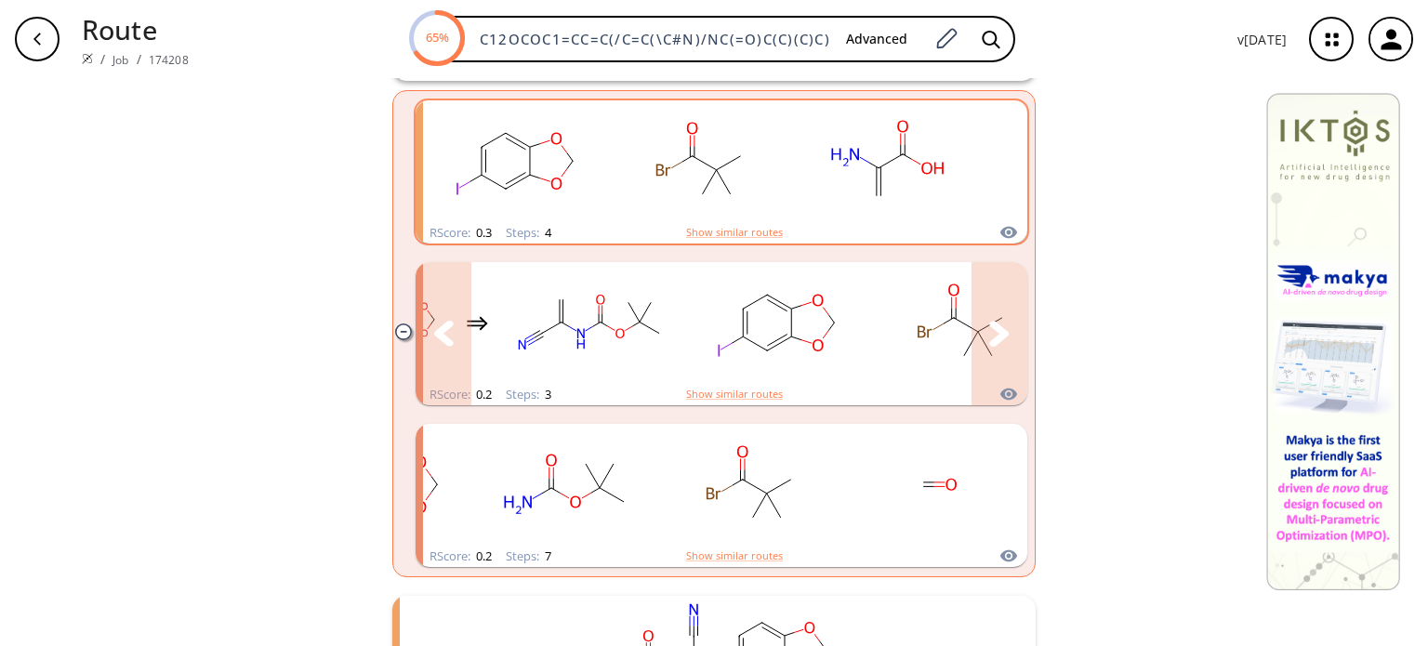
scroll to position [561, 0]
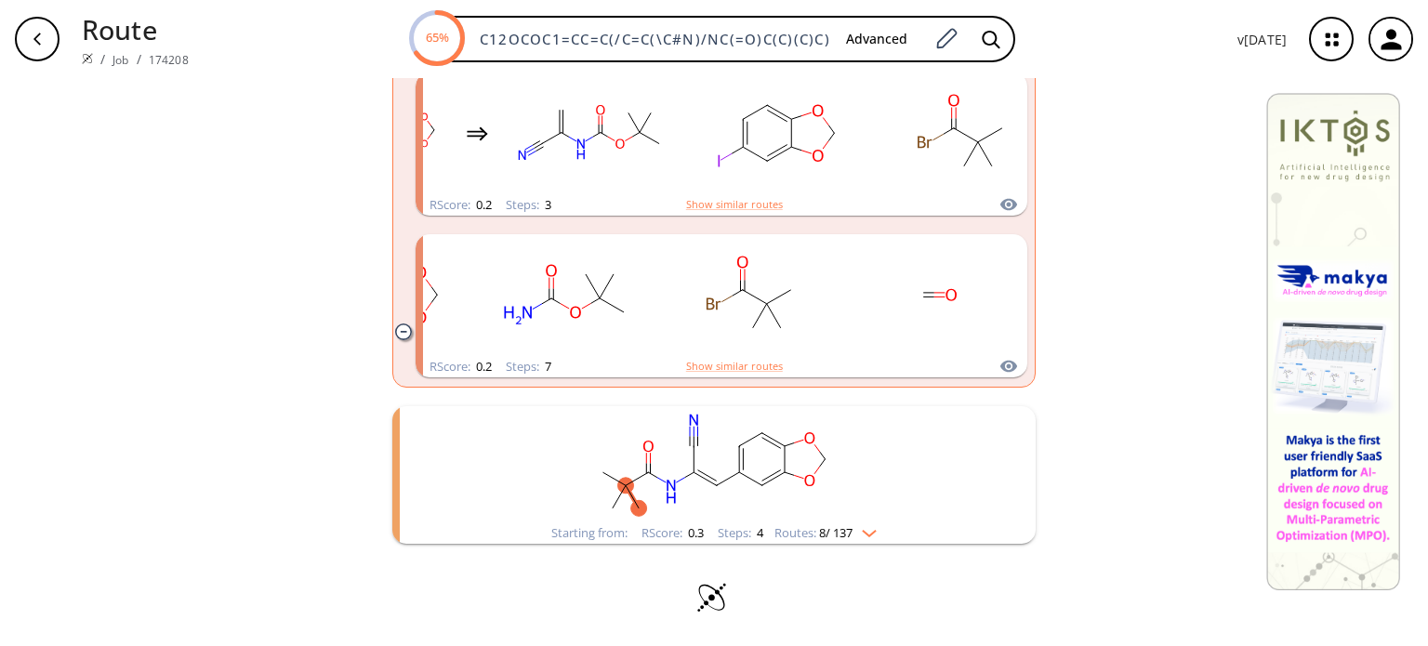
click at [855, 530] on img "clusters" at bounding box center [865, 529] width 24 height 15
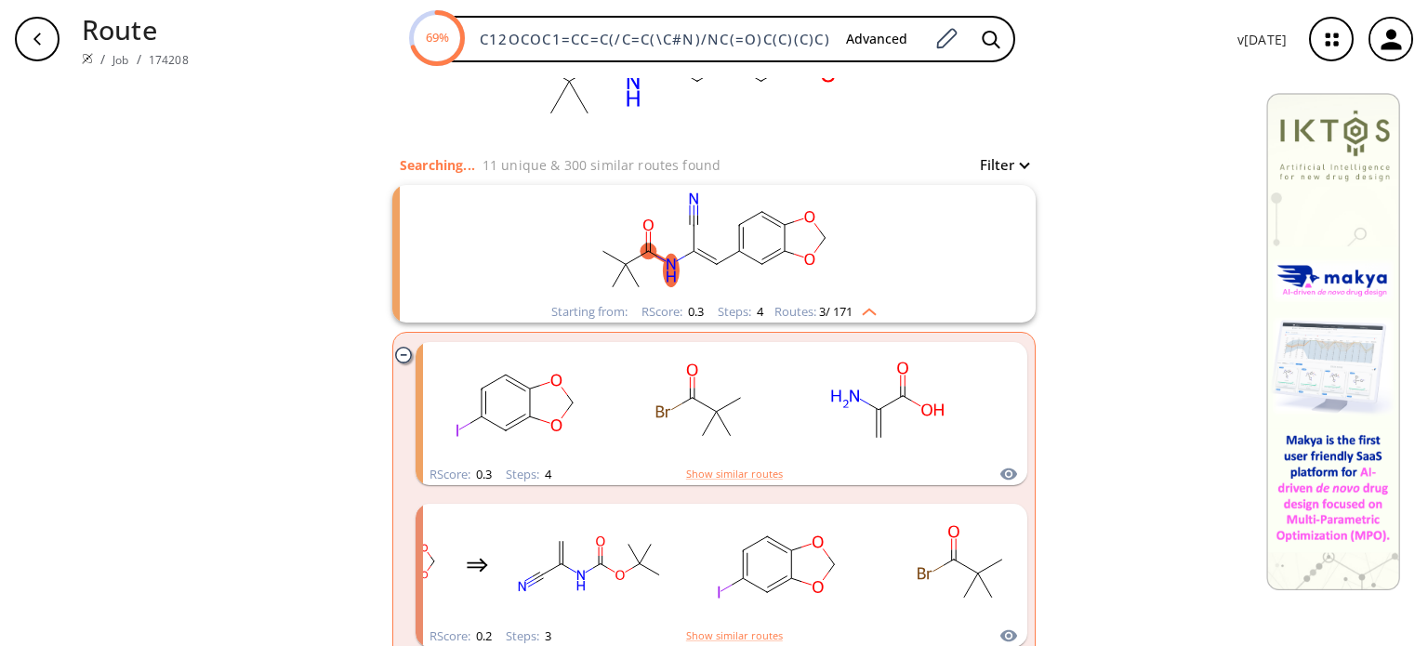
scroll to position [0, 0]
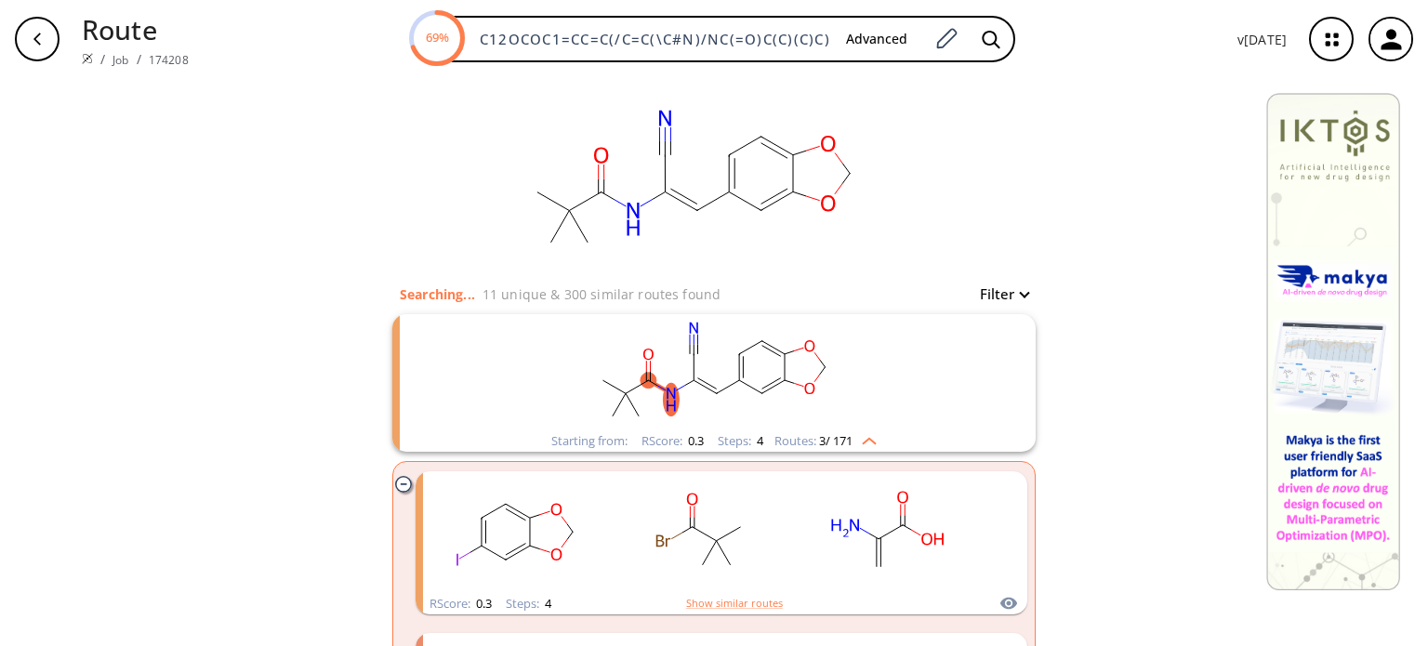
click at [1010, 300] on div "Filter" at bounding box center [998, 294] width 59 height 22
click at [1003, 287] on button "Filter" at bounding box center [998, 294] width 59 height 14
click at [1146, 297] on div at bounding box center [714, 323] width 1428 height 646
click at [395, 476] on icon "clusters" at bounding box center [403, 484] width 16 height 16
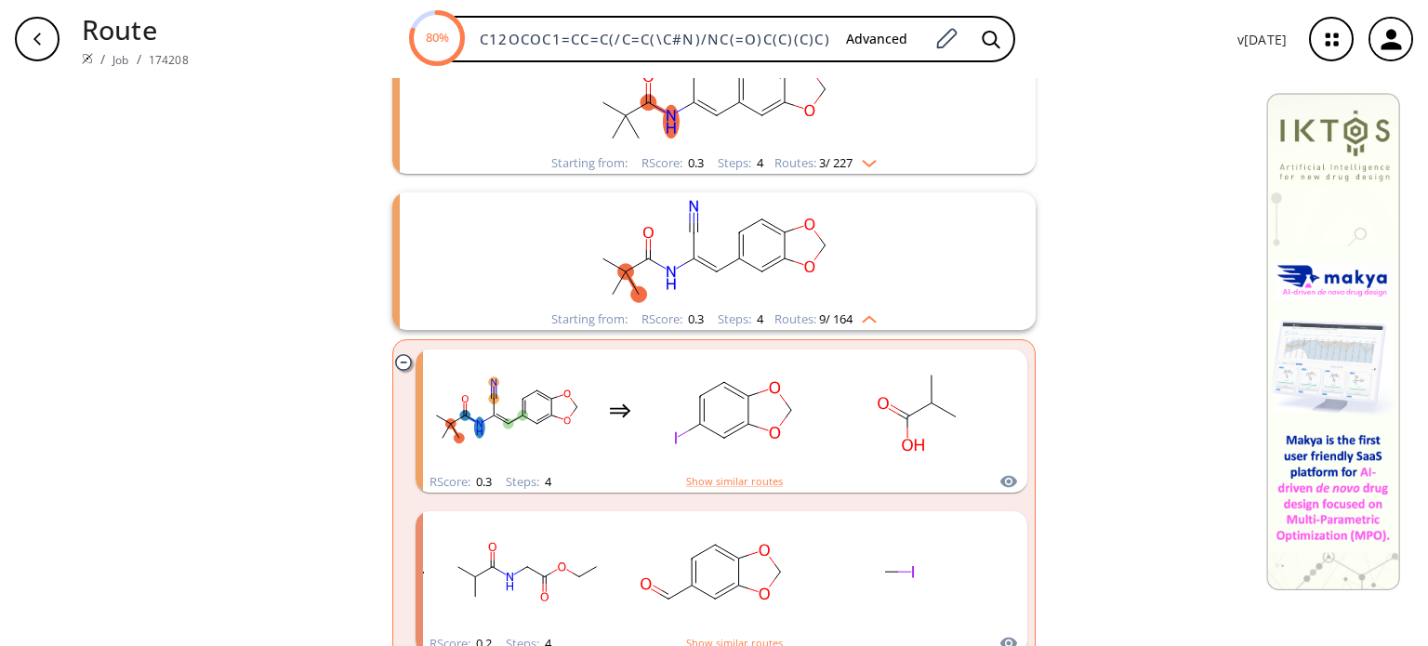
scroll to position [279, 0]
click at [395, 359] on icon "clusters" at bounding box center [403, 361] width 16 height 16
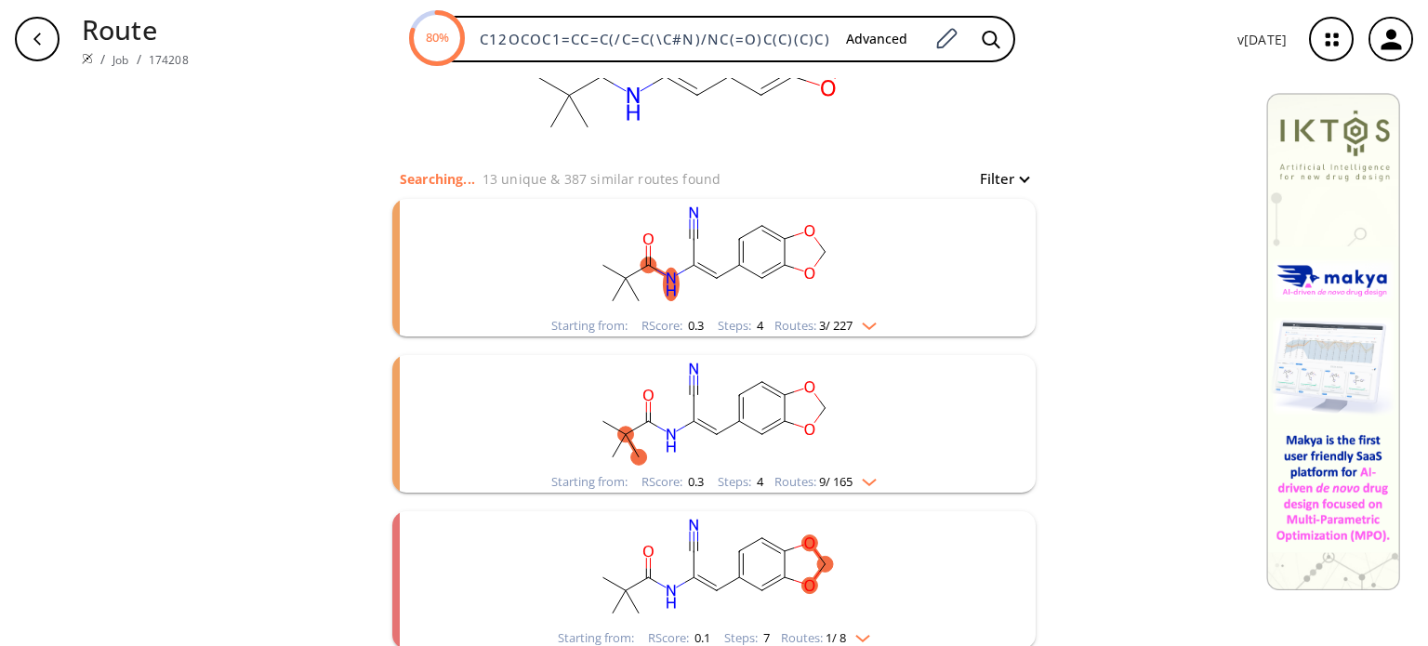
scroll to position [0, 0]
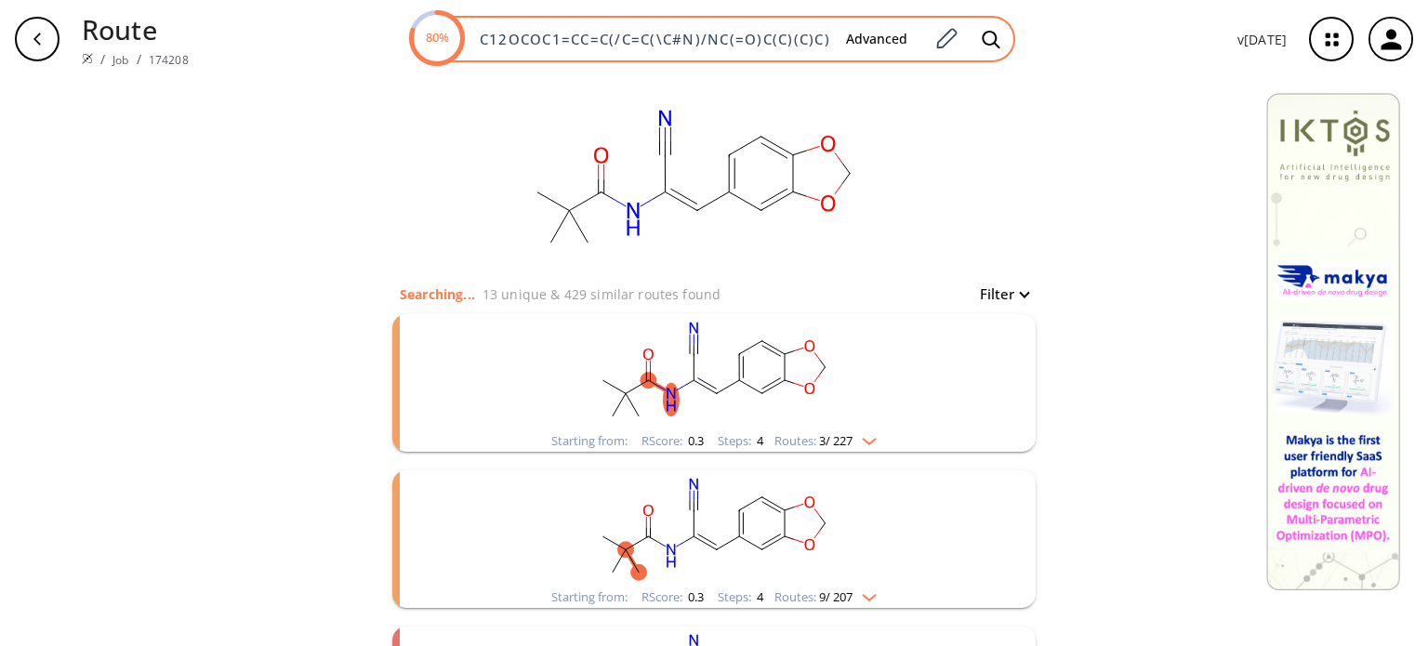
click at [689, 29] on div "80% C12OCOC1=CC=C(/C=C(\C#N)/NC(=O)C(C)(C)C)C=2 Advanced" at bounding box center [713, 39] width 604 height 46
drag, startPoint x: 833, startPoint y: 40, endPoint x: 469, endPoint y: 41, distance: 364.4
click at [469, 42] on div "80% C12OCOC1=CC=C(/C=C(\C#N)/NC(=O)C(C)(C)C)C=2 Advanced" at bounding box center [713, 39] width 604 height 46
drag, startPoint x: 832, startPoint y: 40, endPoint x: 446, endPoint y: 33, distance: 385.9
click at [446, 33] on div "80% C12OCOC1=CC=C(/C=C(\C#N)/NC(=O)C(C)(C)C)C=2 Advanced" at bounding box center [713, 39] width 604 height 46
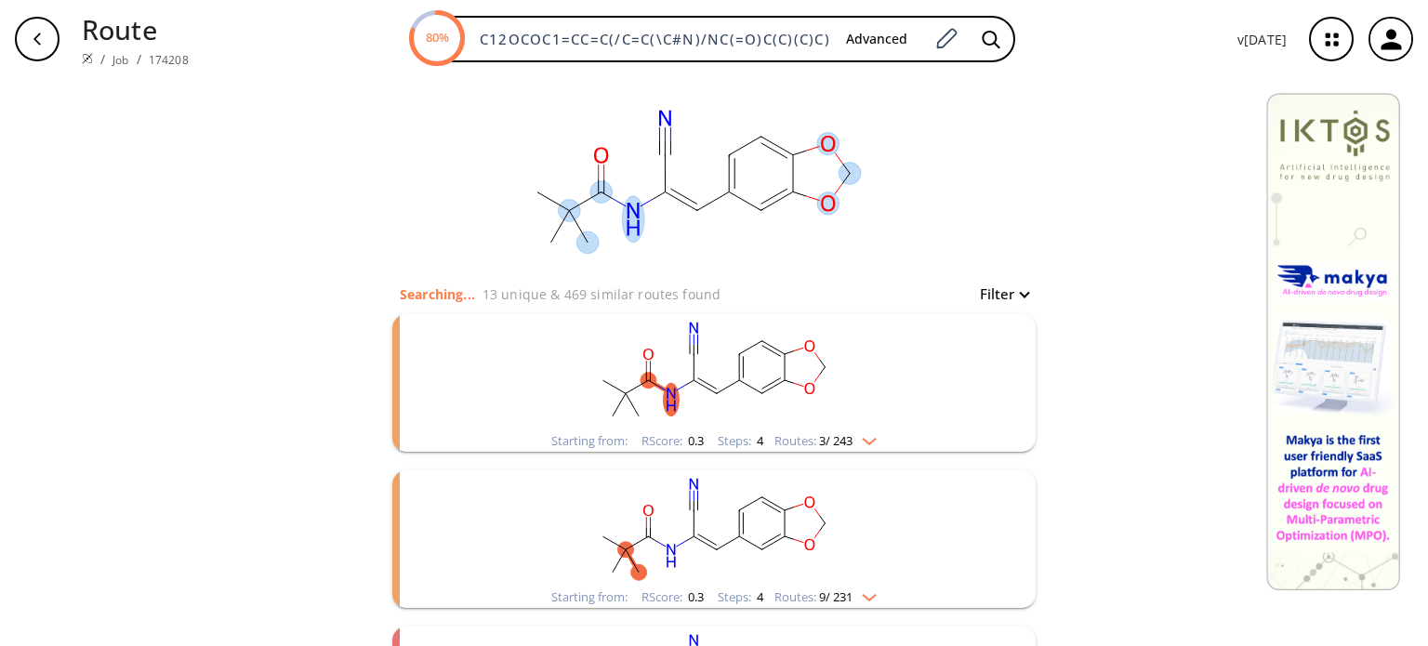
click at [1119, 175] on div "clear Searching... 13 unique & 469 similar routes found Filter Starting from: R…" at bounding box center [714, 472] width 1428 height 788
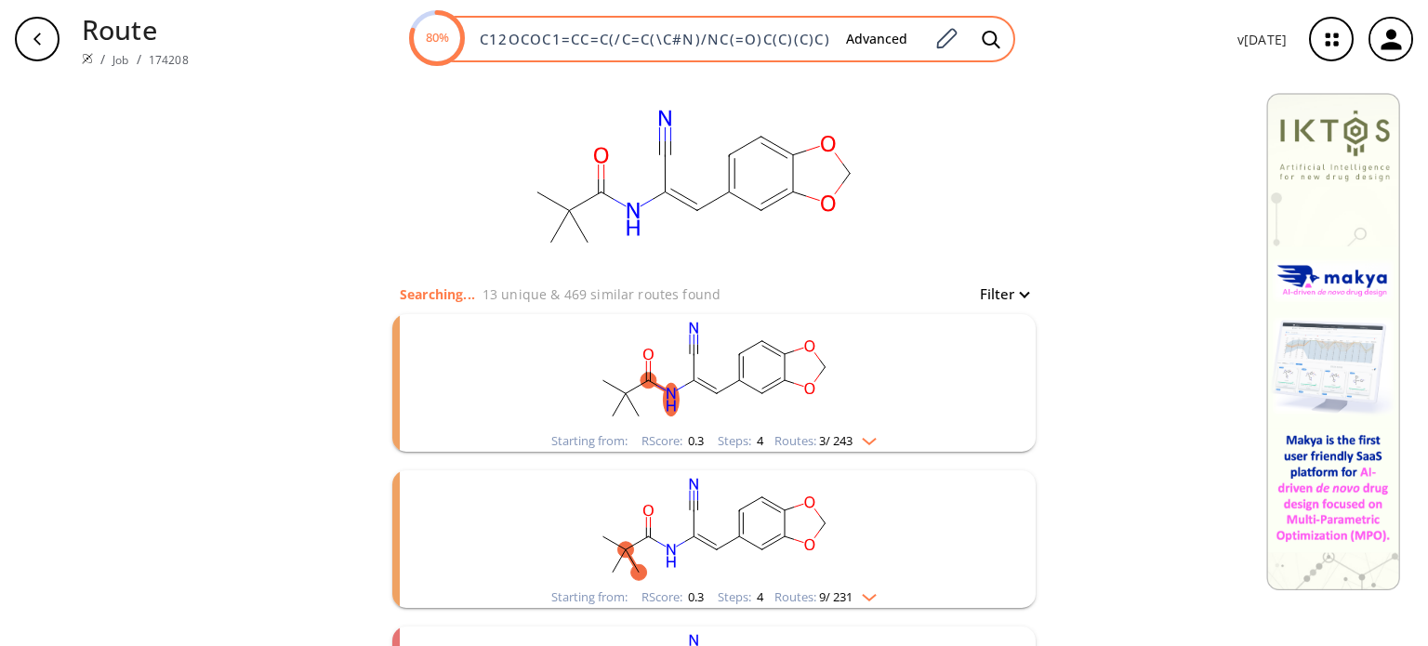
click at [787, 43] on input "C12OCOC1=CC=C(/C=C(\C#N)/NC(=O)C(C)(C)C)C=2" at bounding box center [650, 39] width 363 height 19
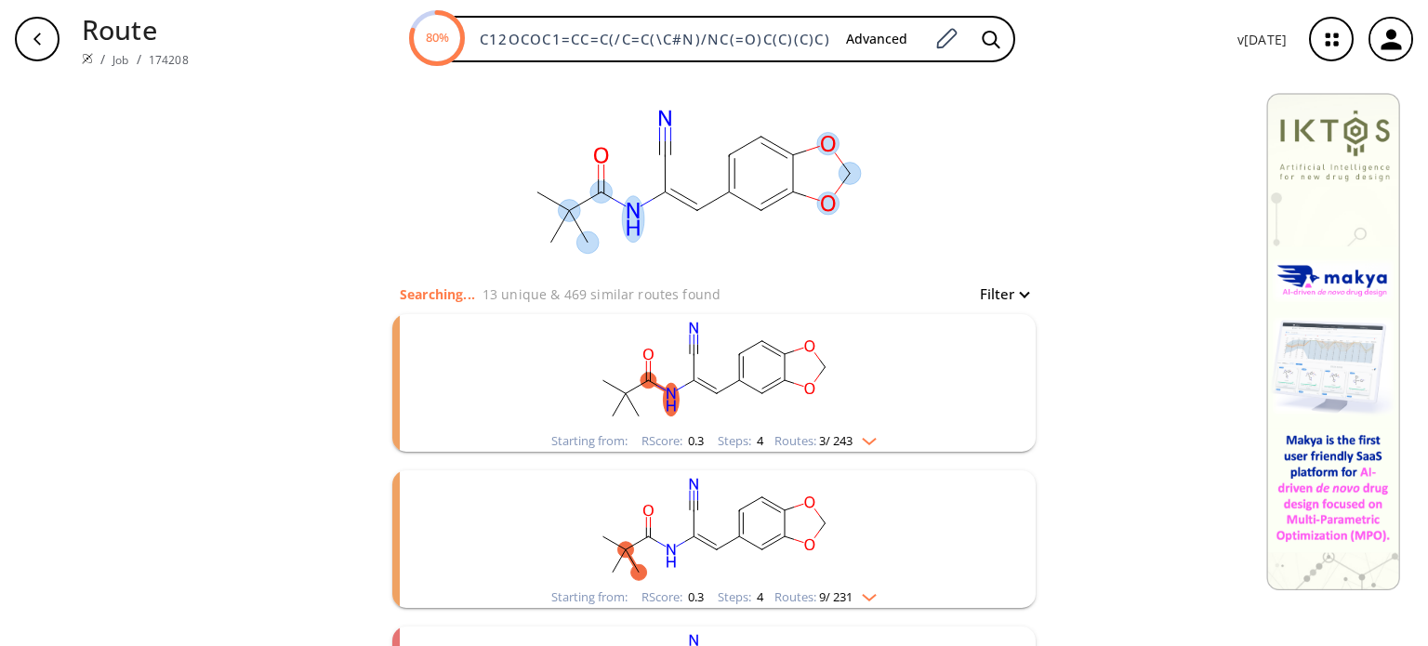
click at [1112, 169] on div "clear Searching... 13 unique & 469 similar routes found Filter Starting from: R…" at bounding box center [714, 472] width 1428 height 788
click at [1062, 176] on div "clear Searching... 13 unique & 473 similar routes found Filter Starting from: R…" at bounding box center [714, 472] width 1428 height 788
